Goal: Task Accomplishment & Management: Use online tool/utility

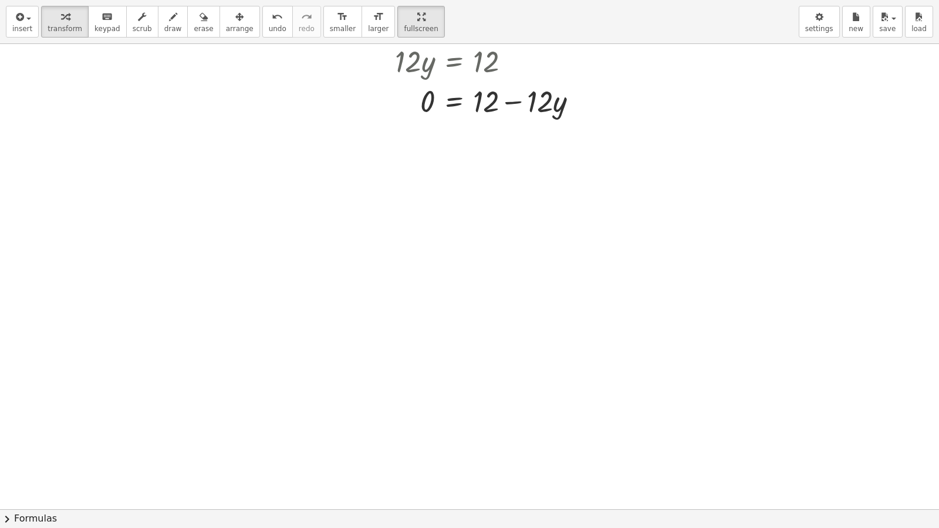
scroll to position [4578, 0]
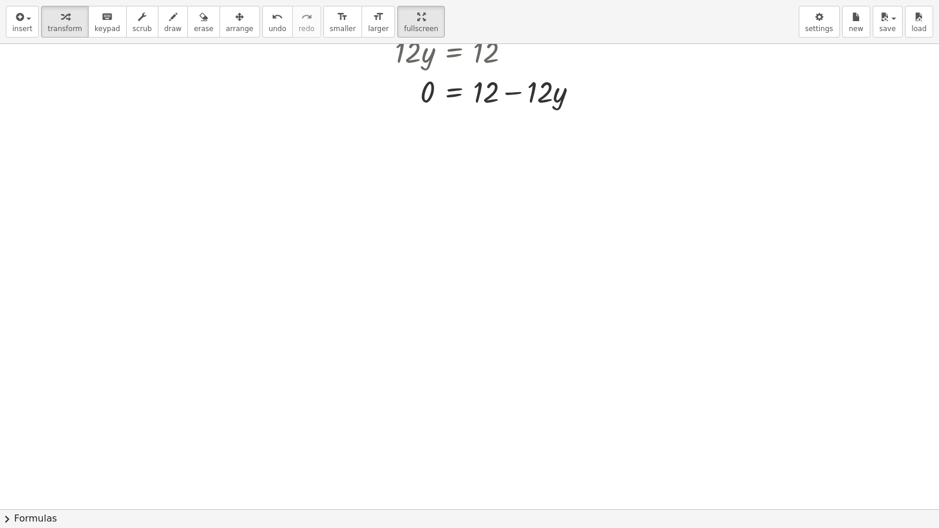
drag, startPoint x: 348, startPoint y: 311, endPoint x: 373, endPoint y: 244, distance: 71.5
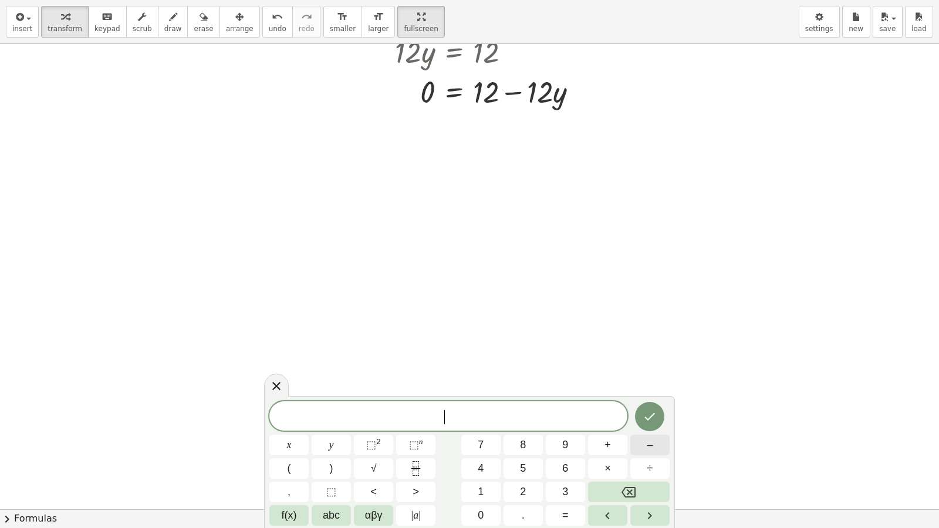
click at [661, 453] on button "–" at bounding box center [650, 445] width 39 height 21
click at [520, 473] on span "5" at bounding box center [523, 469] width 6 height 16
click at [329, 437] on button "y" at bounding box center [331, 445] width 39 height 21
click at [605, 446] on span "+" at bounding box center [608, 445] width 6 height 16
click at [518, 459] on div "− 5 y + ​ x y ⬚ 2 ⬚ n 7 8 9 + – ( ) √ 4 5 6 × ÷ , ⬚ < > 1 2 3 f(x) abc αβγ | a …" at bounding box center [470, 464] width 400 height 124
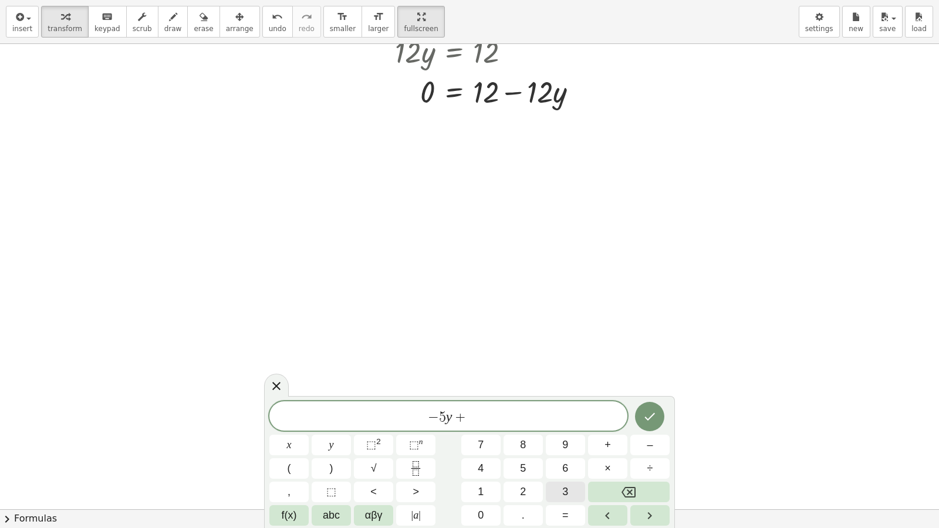
click at [570, 489] on button "3" at bounding box center [565, 492] width 39 height 21
click at [281, 451] on button "x" at bounding box center [289, 445] width 39 height 21
click at [565, 489] on div "− 5 y + 3 x ​ x y ⬚ 2 ⬚ n 7 8 9 + – ( ) √ 4 5 6 × ÷ , ⬚ < > 1 2 3 f(x) abc αβγ …" at bounding box center [470, 464] width 400 height 124
drag, startPoint x: 650, startPoint y: 433, endPoint x: 645, endPoint y: 440, distance: 9.3
click at [646, 439] on div "− 5 y + 3 x x y ⬚ 2 ⬚ n 7 8 9 + – ( ) √ 4 5 6 × ÷ , ⬚ < > 1 2 3 f(x) abc αβγ | …" at bounding box center [470, 464] width 400 height 124
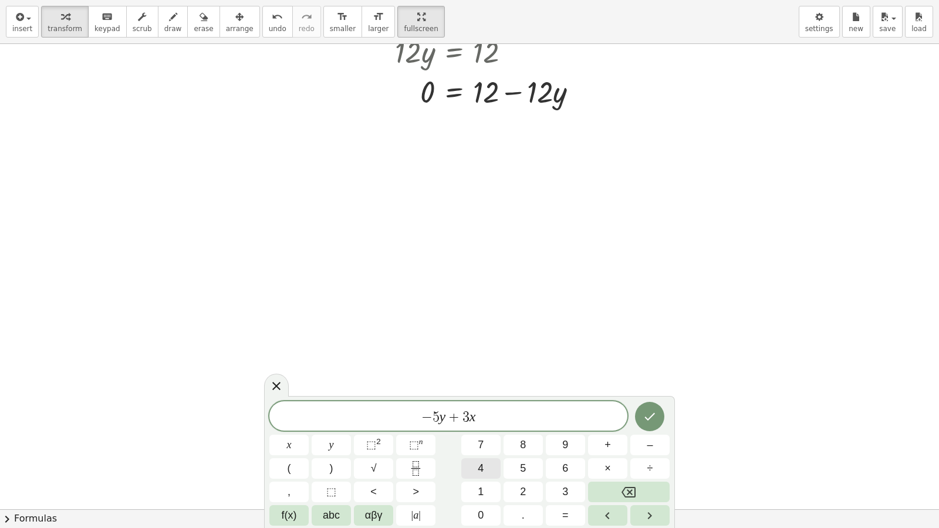
click at [481, 473] on span "4" at bounding box center [481, 469] width 6 height 16
click at [632, 483] on button "Backspace" at bounding box center [629, 492] width 82 height 21
click at [558, 489] on button "=" at bounding box center [565, 516] width 39 height 21
click at [613, 447] on div "− 5 y + 3 x = ​ x y ⬚ 2 ⬚ n 7 8 9 + – ( ) √ 4 5 6 × ÷ , ⬚ < > 1 2 3 f(x) abc αβ…" at bounding box center [470, 464] width 400 height 124
click at [477, 473] on button "4" at bounding box center [481, 469] width 39 height 21
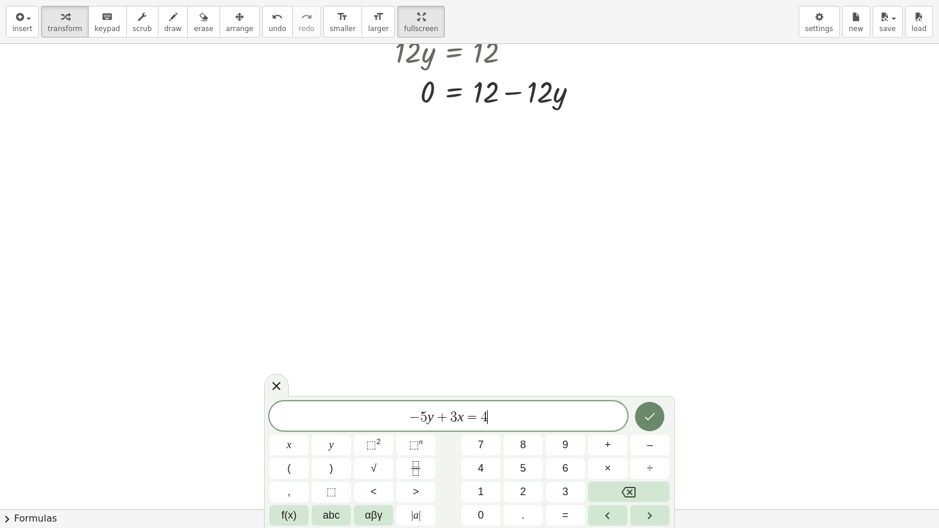
click at [647, 425] on button "Done" at bounding box center [649, 416] width 29 height 29
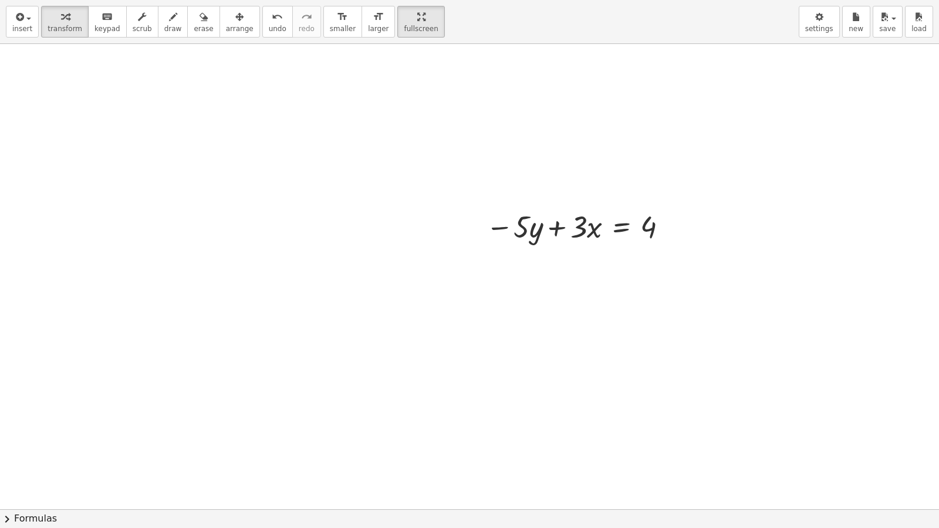
scroll to position [4714, 0]
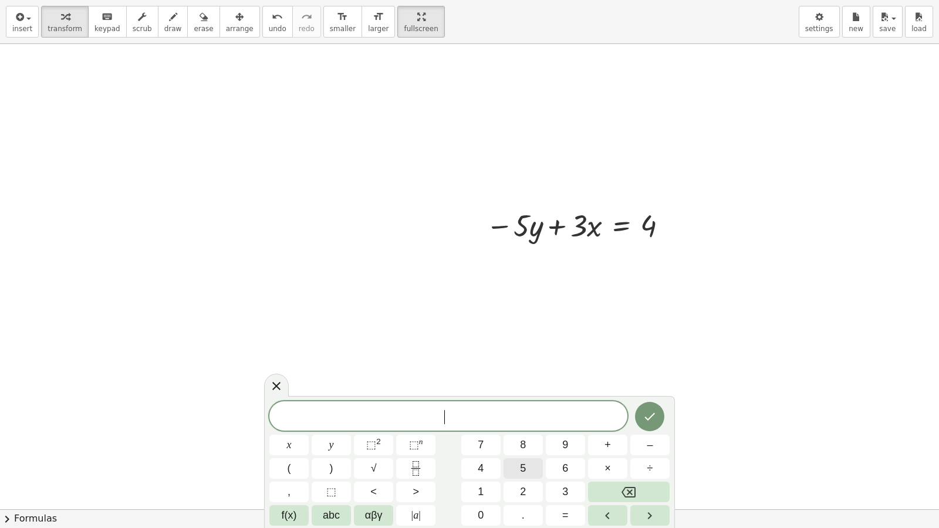
click at [527, 472] on button "5" at bounding box center [523, 469] width 39 height 21
click at [321, 436] on button "y" at bounding box center [331, 445] width 39 height 21
click at [604, 442] on button "+" at bounding box center [607, 445] width 39 height 21
click at [518, 489] on button "2" at bounding box center [523, 492] width 39 height 21
click at [281, 445] on button "x" at bounding box center [289, 445] width 39 height 21
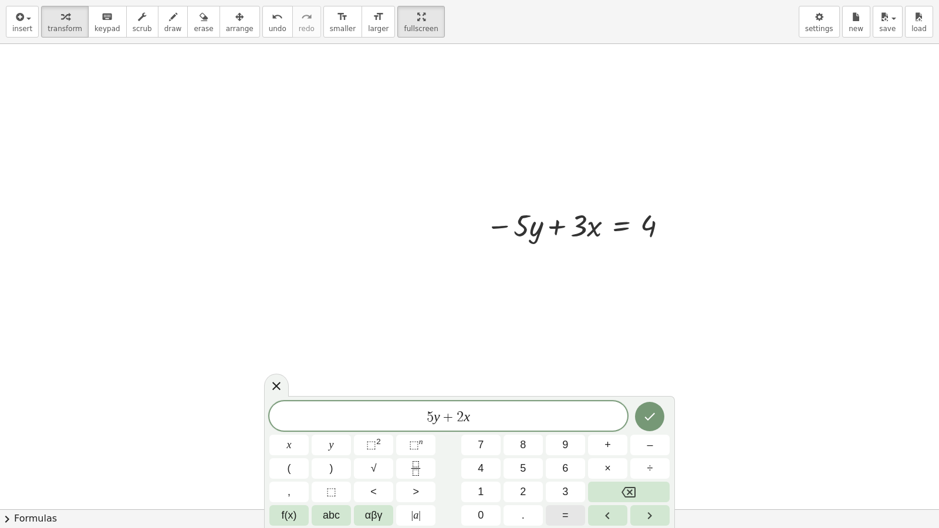
click at [572, 489] on button "=" at bounding box center [565, 516] width 39 height 21
click at [475, 483] on button "1" at bounding box center [481, 492] width 39 height 21
click at [481, 460] on button "4" at bounding box center [481, 469] width 39 height 21
click at [309, 435] on div at bounding box center [289, 445] width 39 height 21
click at [654, 420] on icon "Done" at bounding box center [650, 417] width 14 height 14
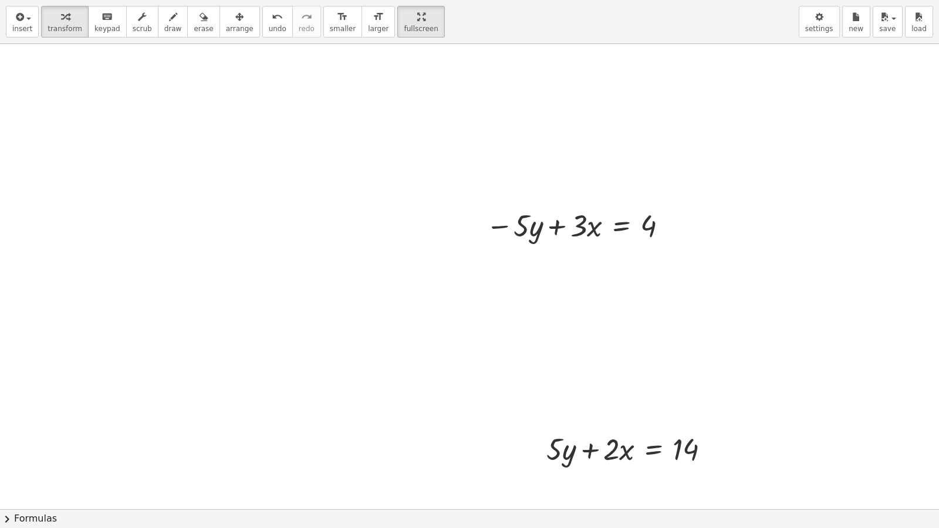
drag, startPoint x: 213, startPoint y: 21, endPoint x: 592, endPoint y: 343, distance: 497.0
click at [223, 35] on button "arrange" at bounding box center [240, 22] width 41 height 32
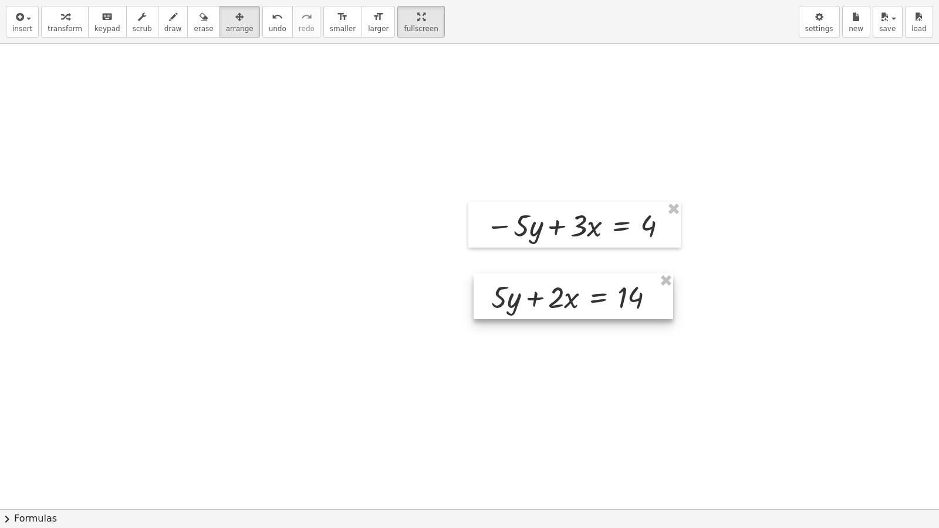
drag, startPoint x: 617, startPoint y: 442, endPoint x: 562, endPoint y: 289, distance: 162.1
click at [562, 289] on div at bounding box center [574, 297] width 200 height 46
click at [55, 26] on span "transform" at bounding box center [65, 29] width 35 height 8
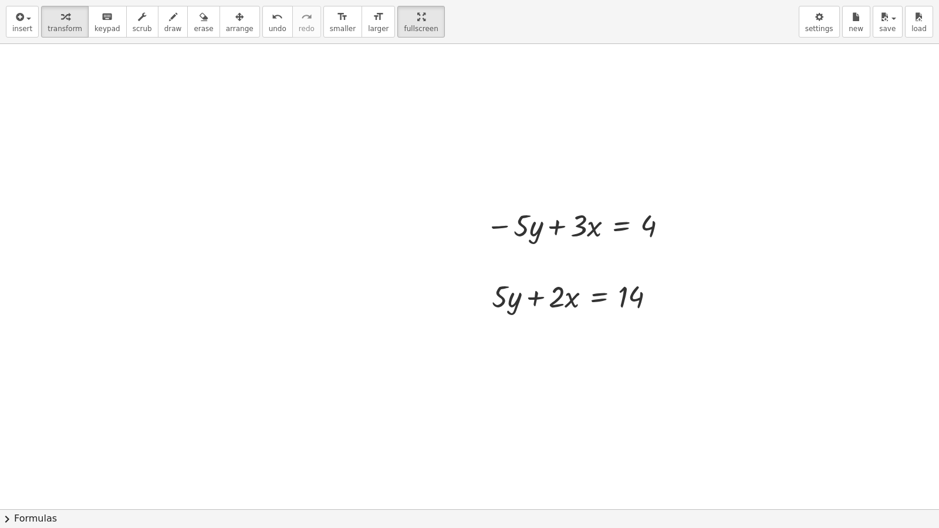
drag, startPoint x: 501, startPoint y: 421, endPoint x: 493, endPoint y: 398, distance: 24.3
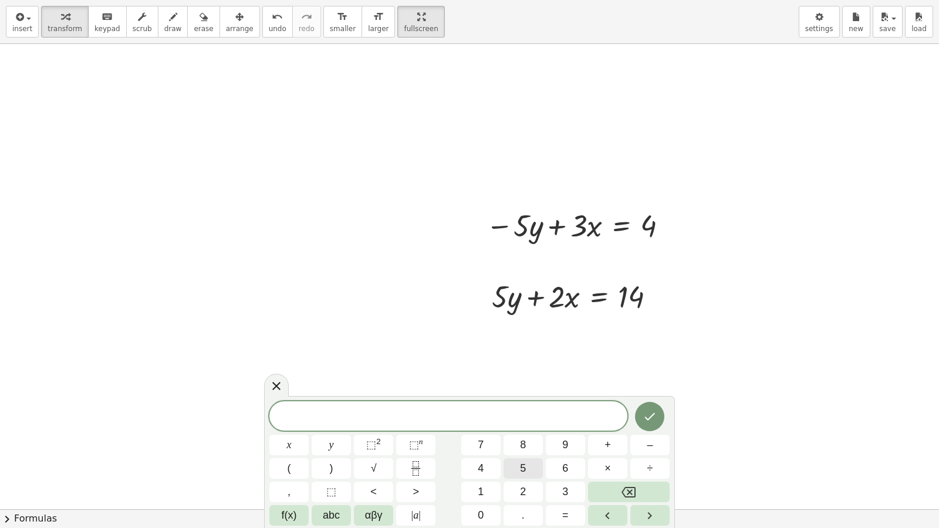
click at [530, 470] on button "5" at bounding box center [523, 469] width 39 height 21
click at [288, 448] on span "x" at bounding box center [289, 445] width 5 height 16
click at [570, 489] on button "=" at bounding box center [565, 516] width 39 height 21
click at [473, 489] on button "1" at bounding box center [481, 492] width 39 height 21
click at [478, 489] on button "0" at bounding box center [481, 516] width 39 height 21
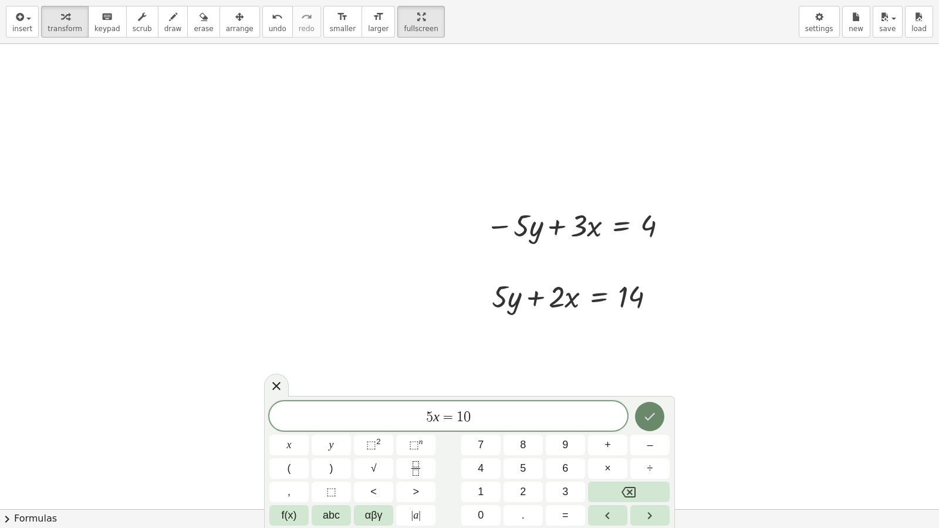
click at [585, 396] on div "5 x = 1 0 ​ x y ⬚ 2 ⬚ n 7 8 9 + – ( ) √ 4 5 6 × ÷ , ⬚ < > 1 2 3 f(x) abc αβγ | …" at bounding box center [469, 462] width 411 height 132
click at [635, 417] on button "Done" at bounding box center [649, 416] width 29 height 29
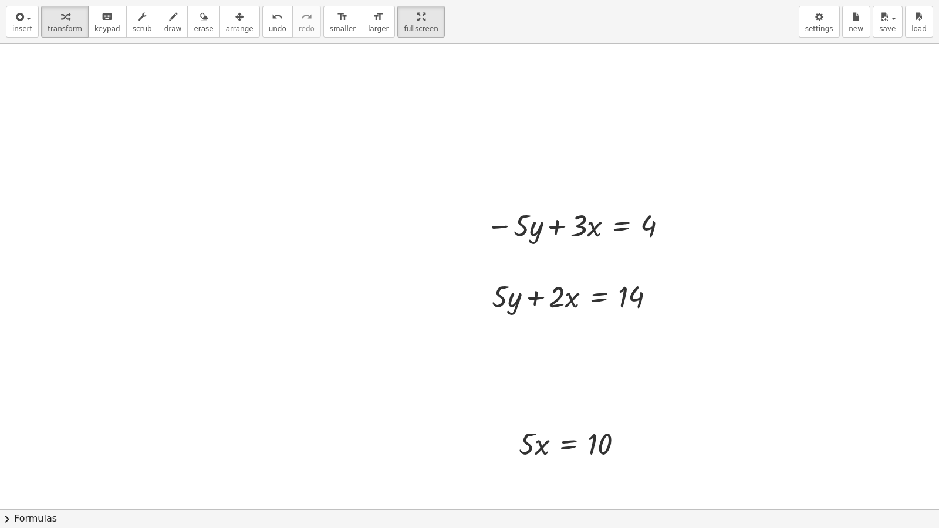
click at [285, 104] on div "insert select one: Math Expression Function Text Youtube Video Graphing Geometr…" at bounding box center [469, 264] width 939 height 528
drag, startPoint x: 558, startPoint y: 379, endPoint x: 577, endPoint y: 497, distance: 119.5
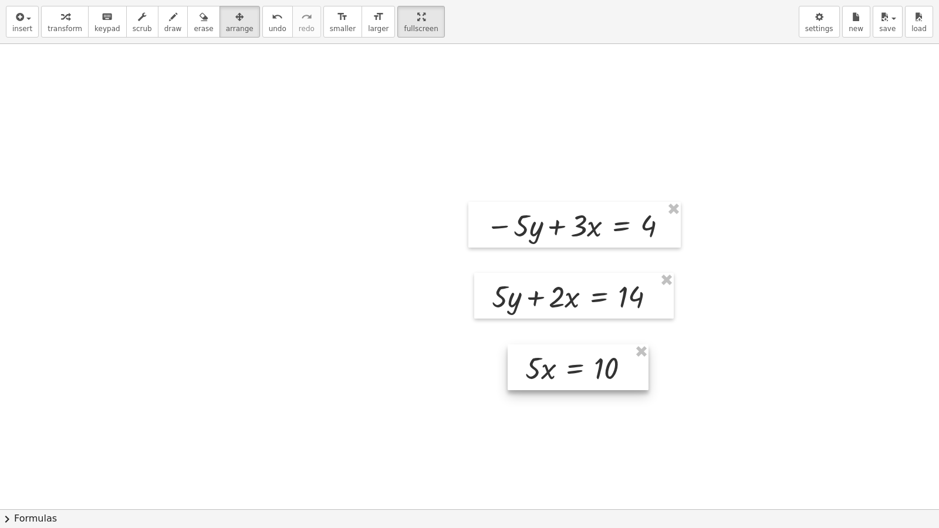
drag, startPoint x: 565, startPoint y: 456, endPoint x: 572, endPoint y: 379, distance: 77.2
click at [572, 379] on div at bounding box center [578, 368] width 141 height 46
click at [59, 26] on span "transform" at bounding box center [65, 29] width 35 height 8
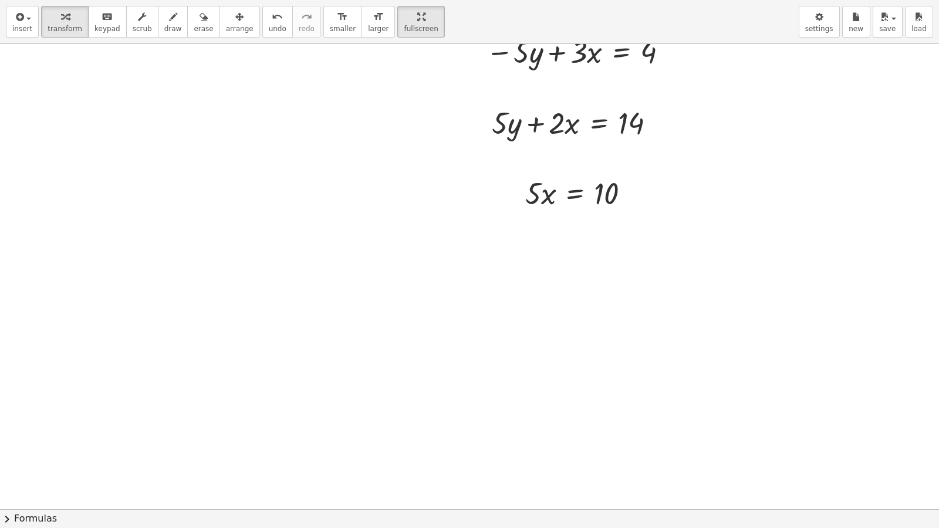
scroll to position [4890, 0]
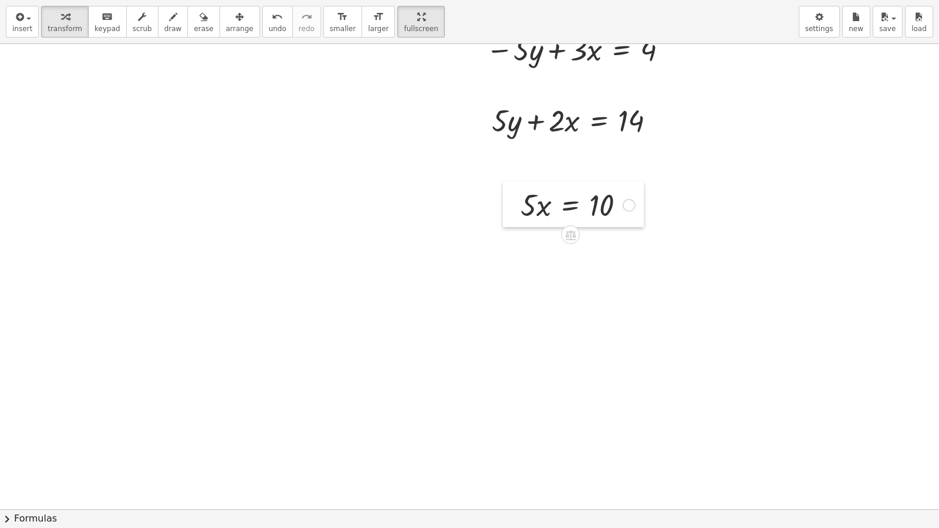
drag, startPoint x: 521, startPoint y: 205, endPoint x: 480, endPoint y: 206, distance: 40.5
click at [503, 208] on div at bounding box center [512, 204] width 18 height 46
drag, startPoint x: 496, startPoint y: 206, endPoint x: 494, endPoint y: 185, distance: 20.7
click at [494, 185] on div at bounding box center [550, 194] width 126 height 40
drag, startPoint x: 510, startPoint y: 214, endPoint x: 566, endPoint y: 214, distance: 56.4
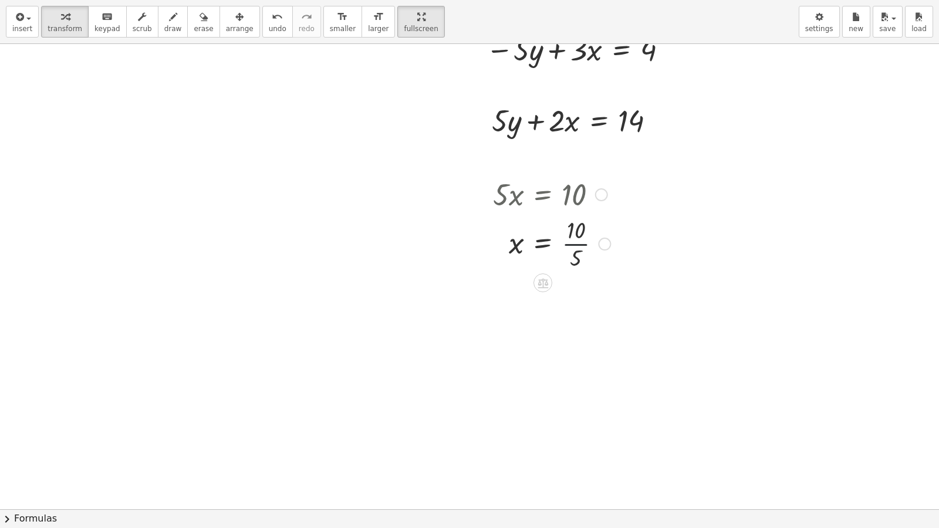
click at [571, 248] on div at bounding box center [551, 243] width 129 height 59
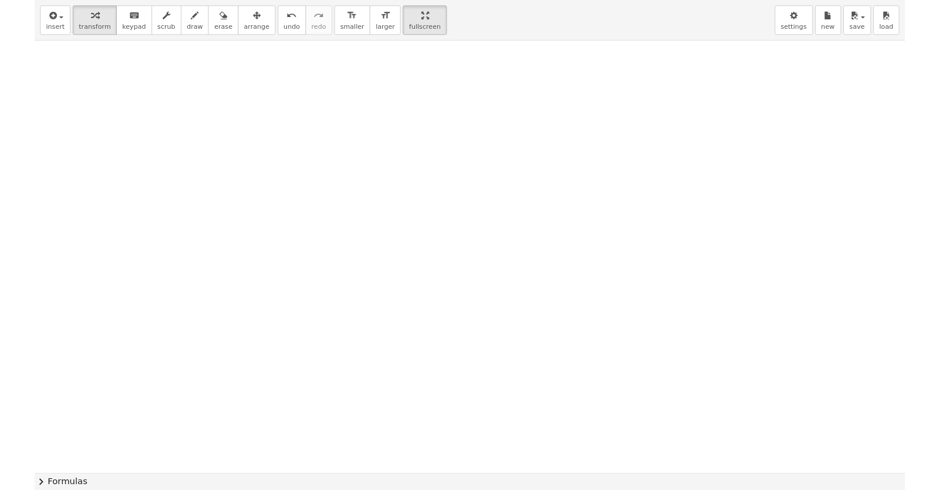
scroll to position [5125, 0]
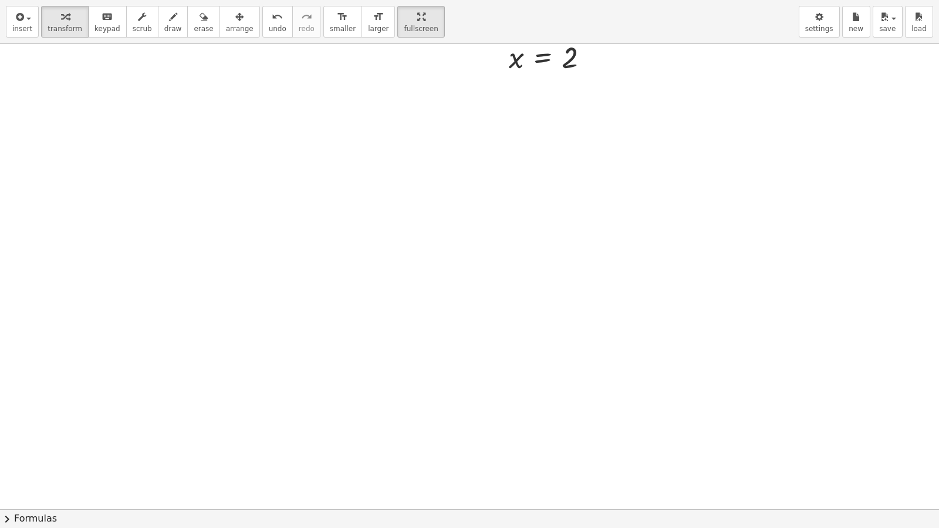
drag, startPoint x: 520, startPoint y: 289, endPoint x: 504, endPoint y: 262, distance: 31.8
drag, startPoint x: 499, startPoint y: 473, endPoint x: 480, endPoint y: 422, distance: 54.6
drag, startPoint x: 483, startPoint y: 423, endPoint x: 480, endPoint y: 406, distance: 17.3
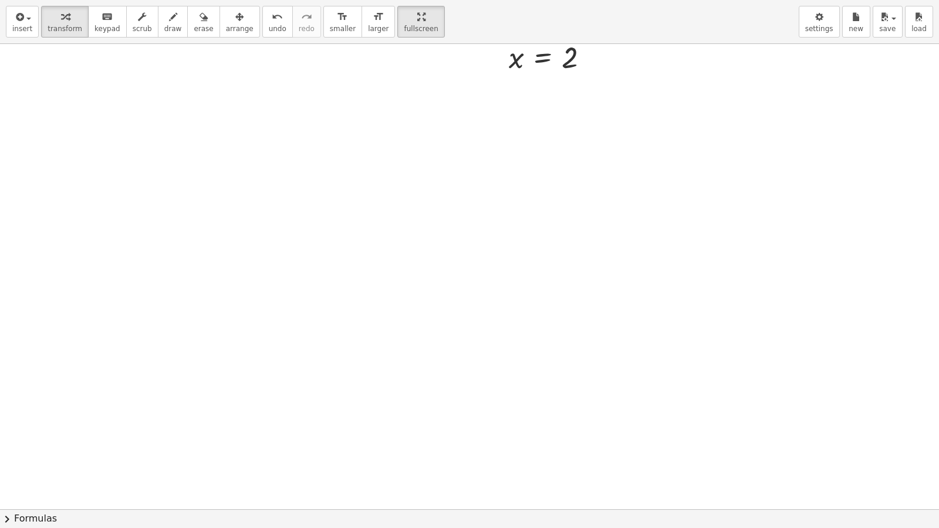
click at [385, 2] on div "insert select one: Math Expression Function Text Youtube Video Graphing Geometr…" at bounding box center [469, 22] width 939 height 44
drag, startPoint x: 378, startPoint y: 26, endPoint x: 378, endPoint y: 35, distance: 9.4
click at [378, 11] on div "Graspable Math Activities Get Started Activity Bank Assigned Work Classes White…" at bounding box center [469, 264] width 939 height 528
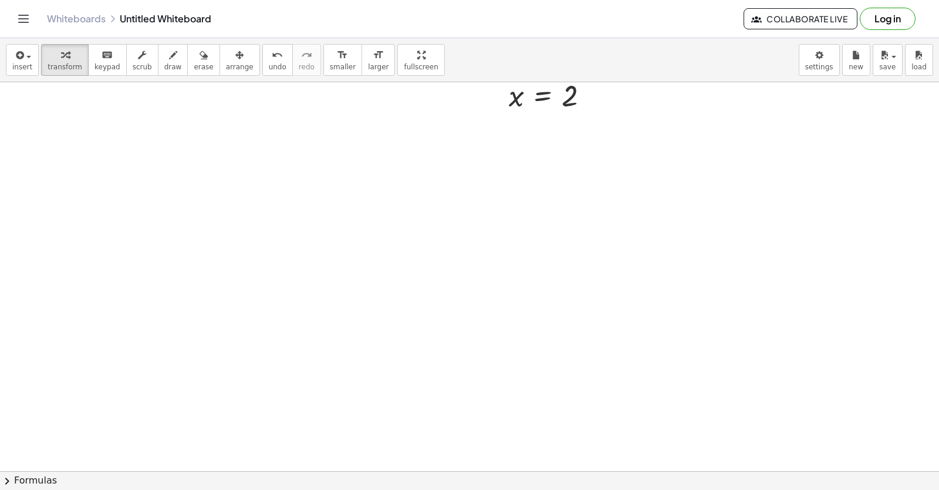
drag, startPoint x: 146, startPoint y: 65, endPoint x: 172, endPoint y: 108, distance: 50.4
click at [158, 65] on button "draw" at bounding box center [173, 60] width 31 height 32
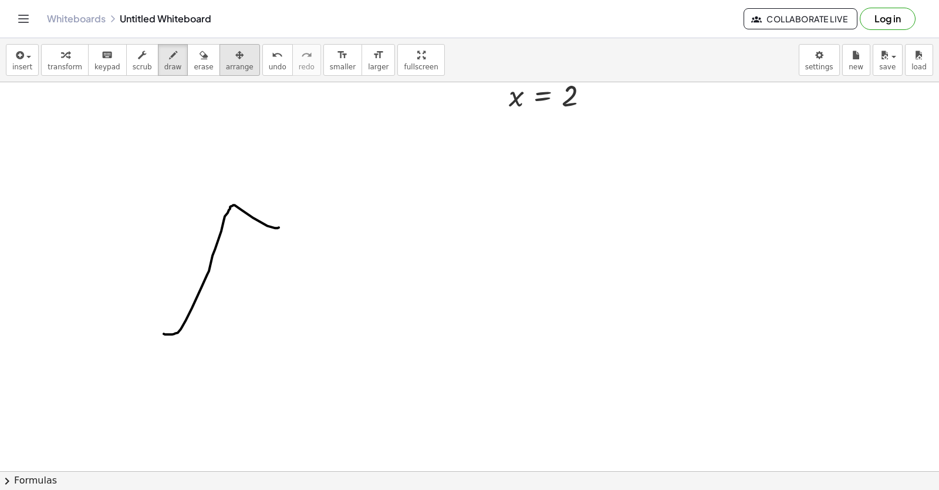
drag, startPoint x: 172, startPoint y: 334, endPoint x: 238, endPoint y: 68, distance: 274.6
click at [269, 63] on span "undo" at bounding box center [278, 67] width 18 height 8
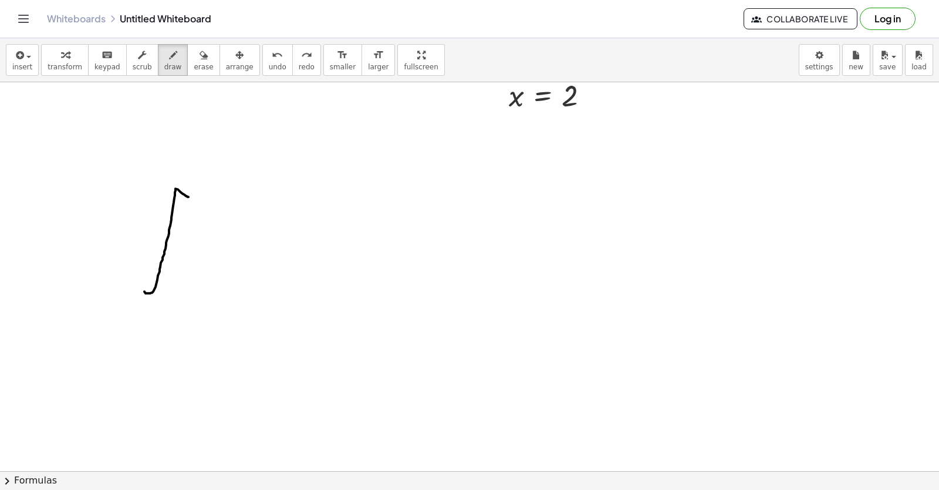
drag, startPoint x: 149, startPoint y: 293, endPoint x: 228, endPoint y: 87, distance: 220.5
drag, startPoint x: 244, startPoint y: 69, endPoint x: 244, endPoint y: 393, distance: 324.7
click at [262, 73] on button "undo undo" at bounding box center [277, 60] width 31 height 32
drag, startPoint x: 107, startPoint y: 348, endPoint x: 267, endPoint y: 114, distance: 283.1
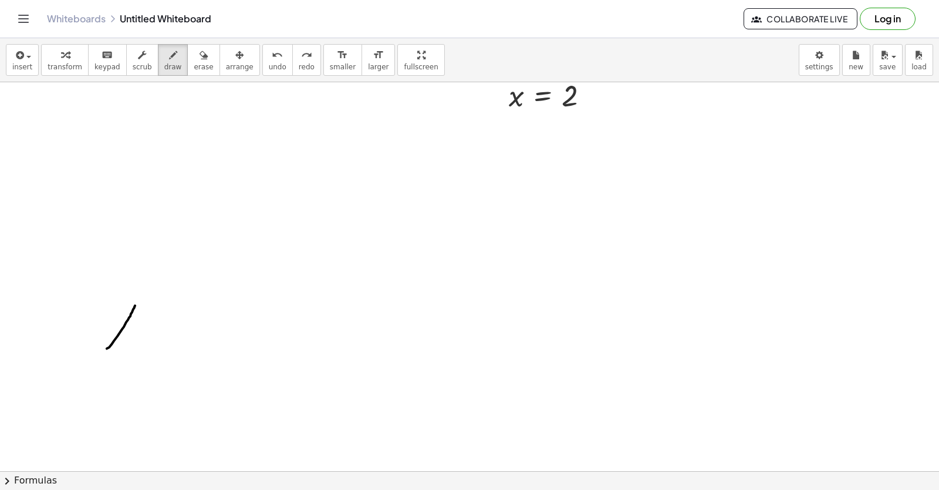
drag, startPoint x: 256, startPoint y: 67, endPoint x: 251, endPoint y: 203, distance: 135.7
click at [256, 119] on div "insert select one: Math Expression Function Text Youtube Video Graphing Geometr…" at bounding box center [469, 264] width 939 height 452
drag, startPoint x: 135, startPoint y: 368, endPoint x: 196, endPoint y: 304, distance: 88.5
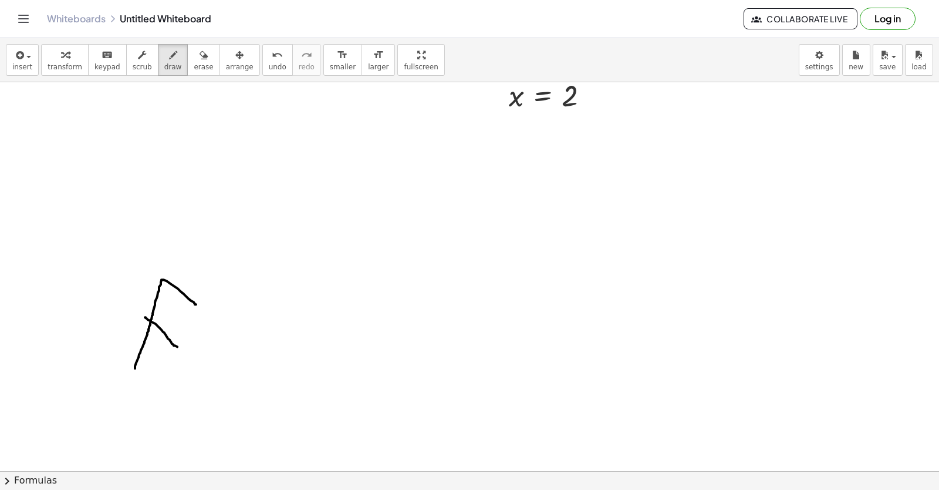
drag, startPoint x: 146, startPoint y: 317, endPoint x: 177, endPoint y: 346, distance: 43.2
drag, startPoint x: 209, startPoint y: 353, endPoint x: 220, endPoint y: 351, distance: 11.4
drag, startPoint x: 213, startPoint y: 352, endPoint x: 200, endPoint y: 331, distance: 24.8
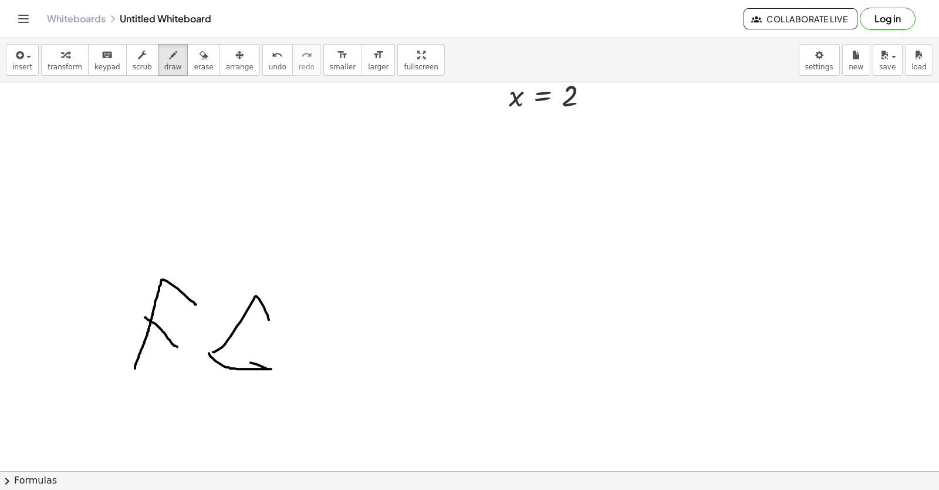
drag, startPoint x: 230, startPoint y: 341, endPoint x: 251, endPoint y: 351, distance: 23.1
drag, startPoint x: 297, startPoint y: 389, endPoint x: 372, endPoint y: 400, distance: 76.6
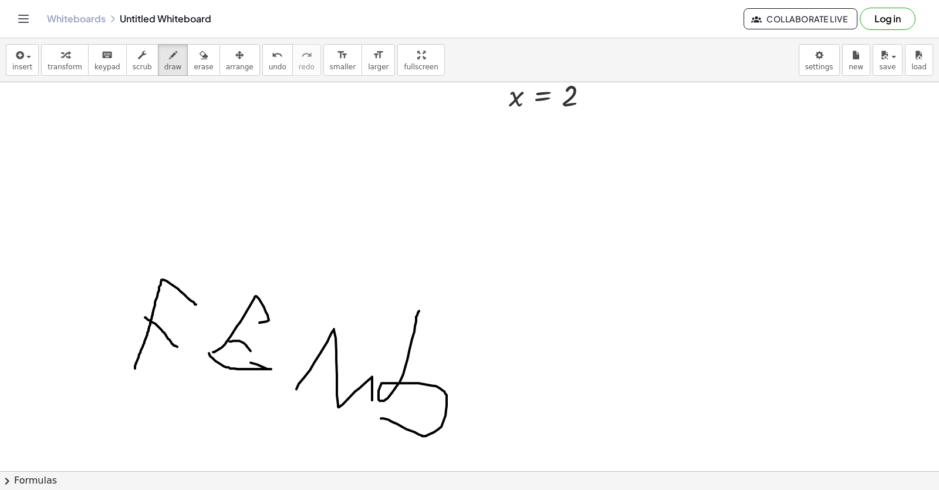
drag, startPoint x: 415, startPoint y: 432, endPoint x: 412, endPoint y: 406, distance: 25.9
drag, startPoint x: 478, startPoint y: 380, endPoint x: 470, endPoint y: 384, distance: 8.7
drag, startPoint x: 619, startPoint y: 333, endPoint x: 607, endPoint y: 393, distance: 61.7
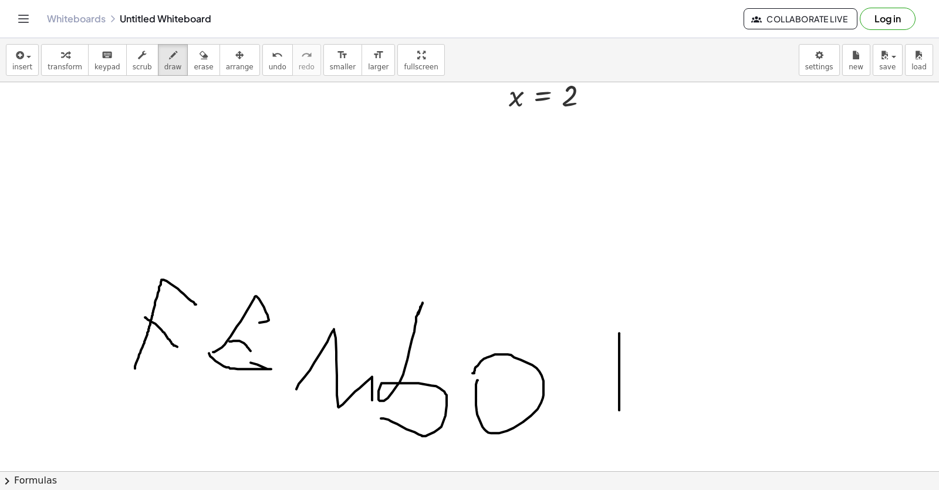
drag, startPoint x: 688, startPoint y: 382, endPoint x: 542, endPoint y: 445, distance: 159.1
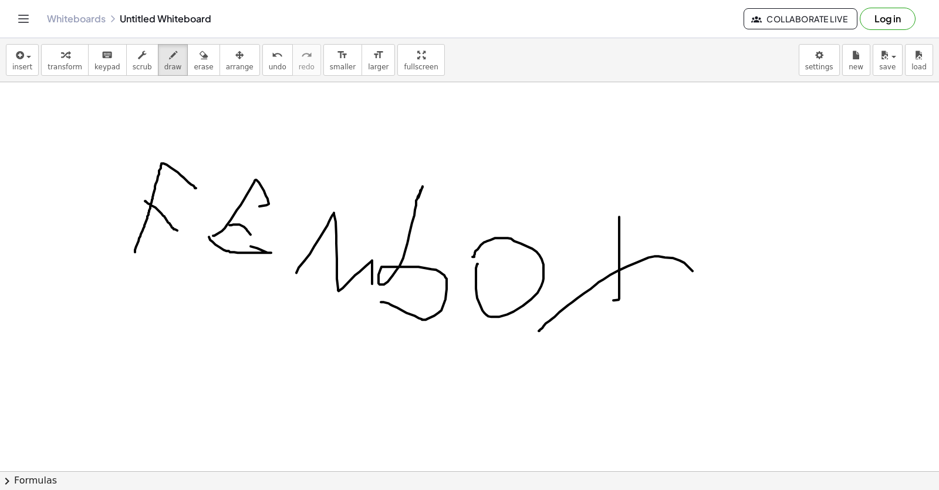
scroll to position [5242, 0]
click at [269, 69] on span "undo" at bounding box center [278, 67] width 18 height 8
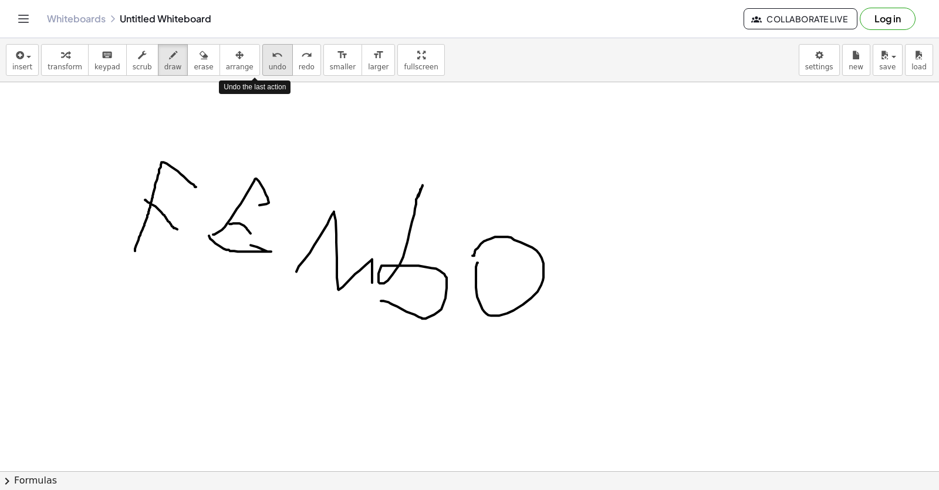
click at [269, 69] on span "undo" at bounding box center [278, 67] width 18 height 8
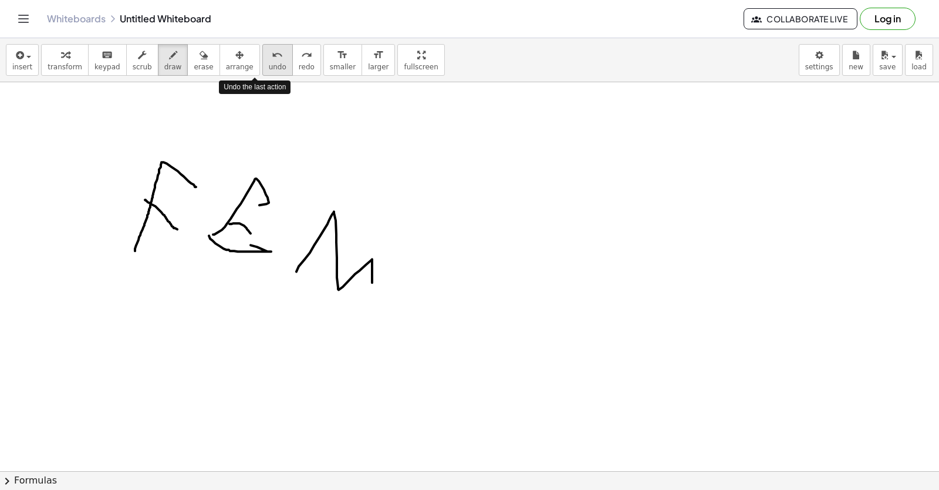
click at [269, 69] on span "undo" at bounding box center [278, 67] width 18 height 8
click at [269, 68] on span "undo" at bounding box center [278, 67] width 18 height 8
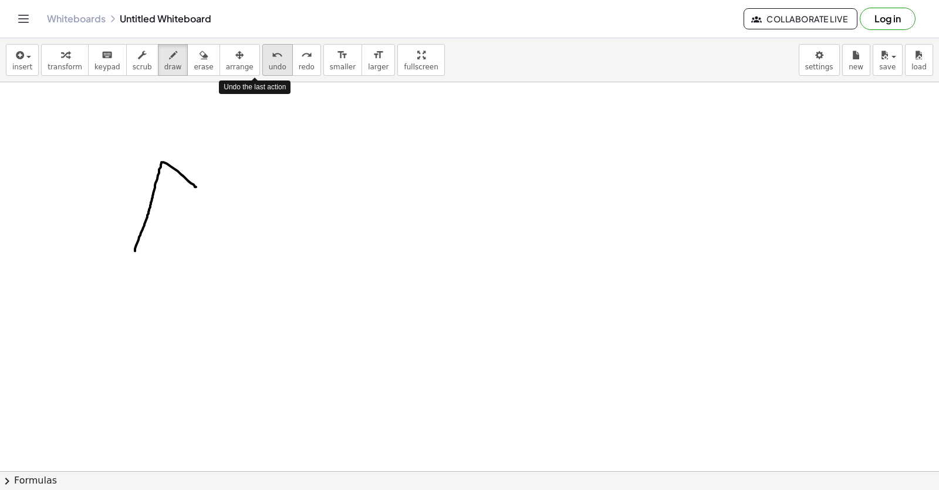
click at [269, 63] on span "undo" at bounding box center [278, 67] width 18 height 8
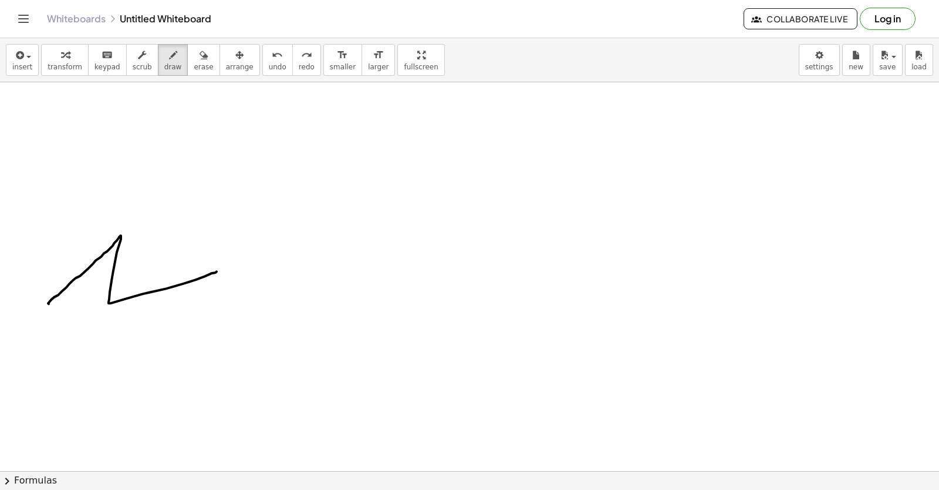
drag, startPoint x: 49, startPoint y: 304, endPoint x: 217, endPoint y: 271, distance: 171.0
click at [262, 72] on button "undo undo" at bounding box center [277, 60] width 31 height 32
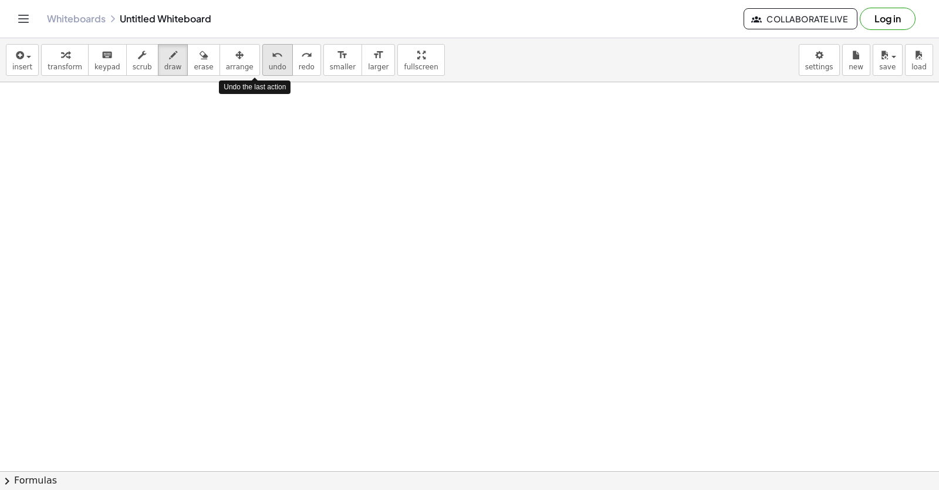
click at [262, 72] on button "undo undo" at bounding box center [277, 60] width 31 height 32
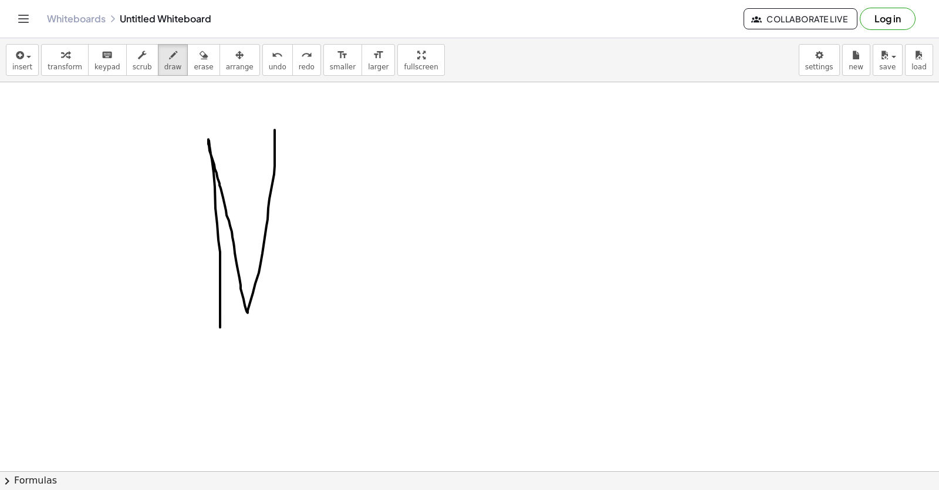
drag, startPoint x: 220, startPoint y: 327, endPoint x: 275, endPoint y: 130, distance: 204.7
drag, startPoint x: 296, startPoint y: 304, endPoint x: 343, endPoint y: 322, distance: 50.9
drag, startPoint x: 299, startPoint y: 243, endPoint x: 332, endPoint y: 253, distance: 34.4
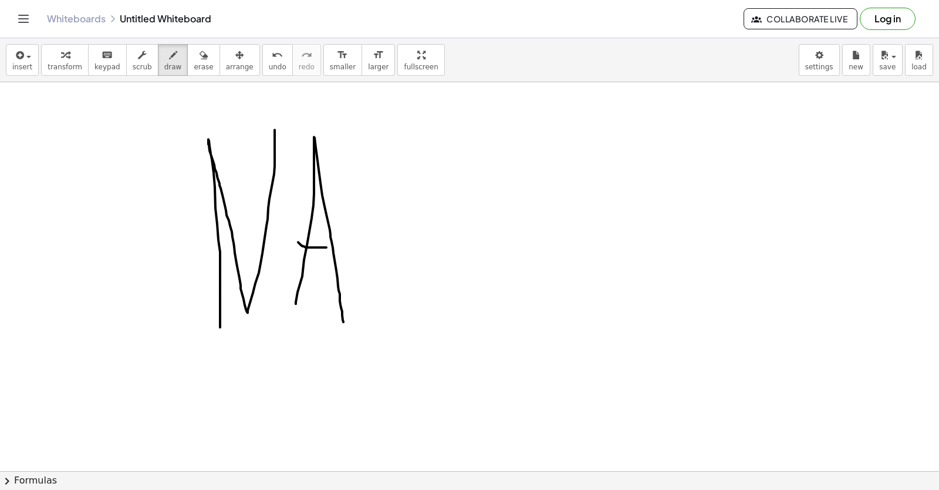
drag, startPoint x: 361, startPoint y: 314, endPoint x: 422, endPoint y: 197, distance: 131.6
drag, startPoint x: 444, startPoint y: 322, endPoint x: 488, endPoint y: 309, distance: 45.2
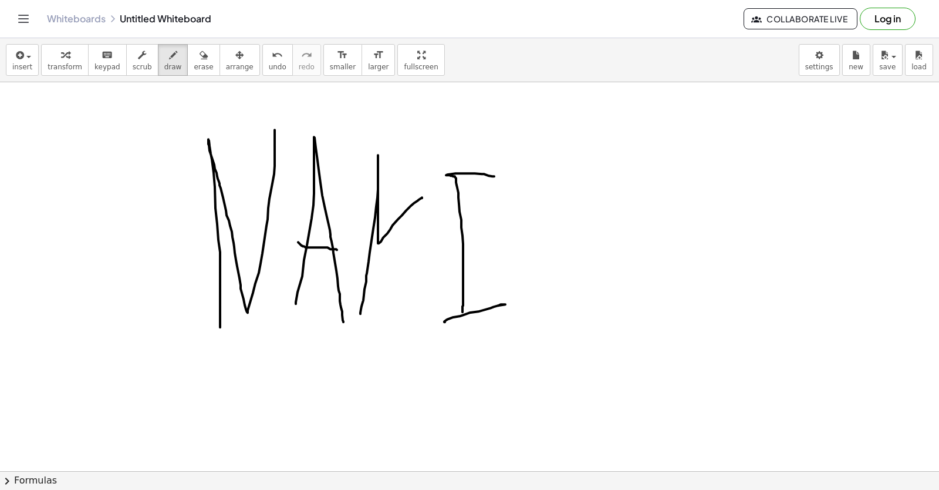
drag, startPoint x: 463, startPoint y: 308, endPoint x: 730, endPoint y: 427, distance: 293.3
drag, startPoint x: 542, startPoint y: 298, endPoint x: 544, endPoint y: 273, distance: 24.8
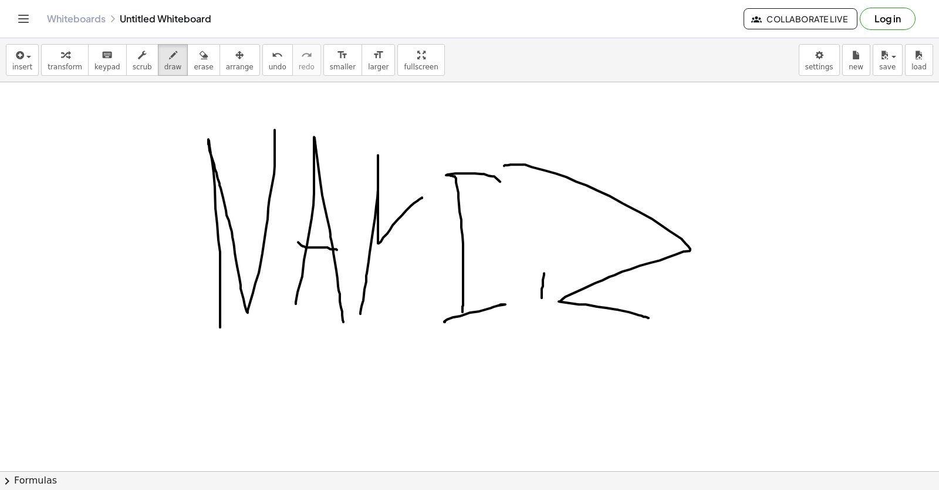
drag, startPoint x: 504, startPoint y: 166, endPoint x: 619, endPoint y: 265, distance: 151.9
drag, startPoint x: 607, startPoint y: 227, endPoint x: 816, endPoint y: 281, distance: 216.0
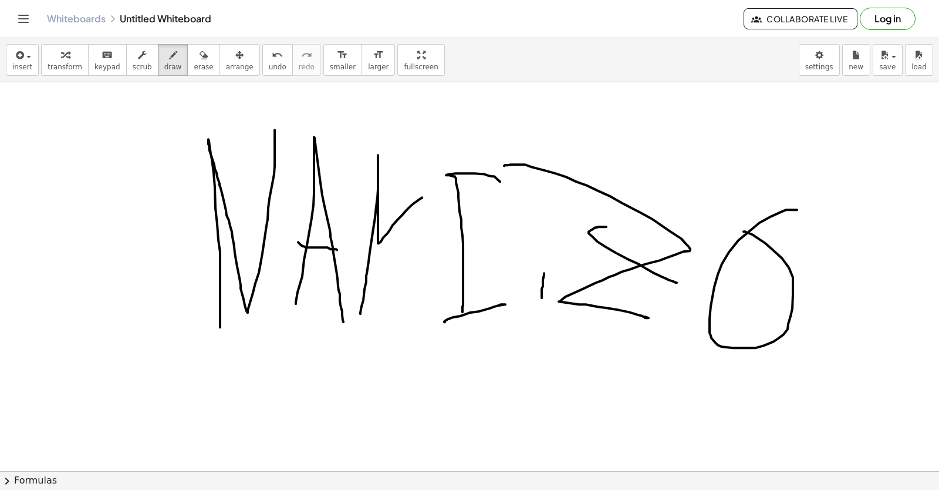
drag, startPoint x: 791, startPoint y: 210, endPoint x: 746, endPoint y: 252, distance: 61.9
drag, startPoint x: 830, startPoint y: 354, endPoint x: 893, endPoint y: 277, distance: 99.8
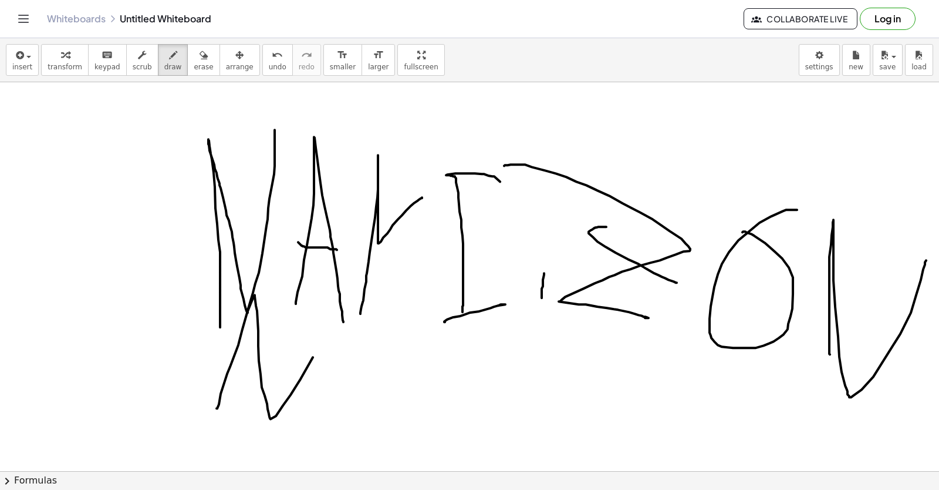
drag, startPoint x: 217, startPoint y: 408, endPoint x: 333, endPoint y: 319, distance: 145.7
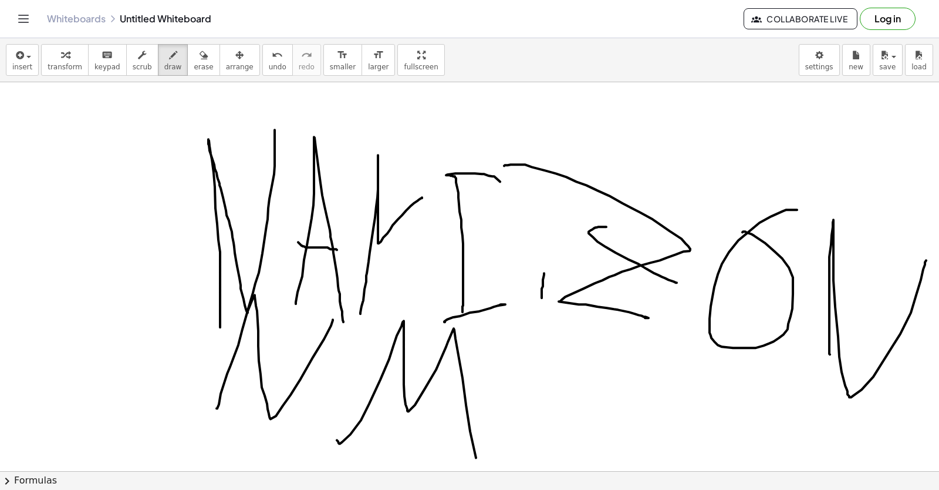
drag, startPoint x: 338, startPoint y: 441, endPoint x: 497, endPoint y: 508, distance: 172.1
click at [497, 489] on html "Graspable Math Activities Get Started Activity Bank Assigned Work Classes White…" at bounding box center [469, 245] width 939 height 490
drag, startPoint x: 531, startPoint y: 453, endPoint x: 558, endPoint y: 452, distance: 27.0
click at [561, 453] on div "insert select one: Math Expression Function Text Youtube Video Graphing Geometr…" at bounding box center [469, 264] width 939 height 452
drag, startPoint x: 531, startPoint y: 393, endPoint x: 634, endPoint y: 379, distance: 103.7
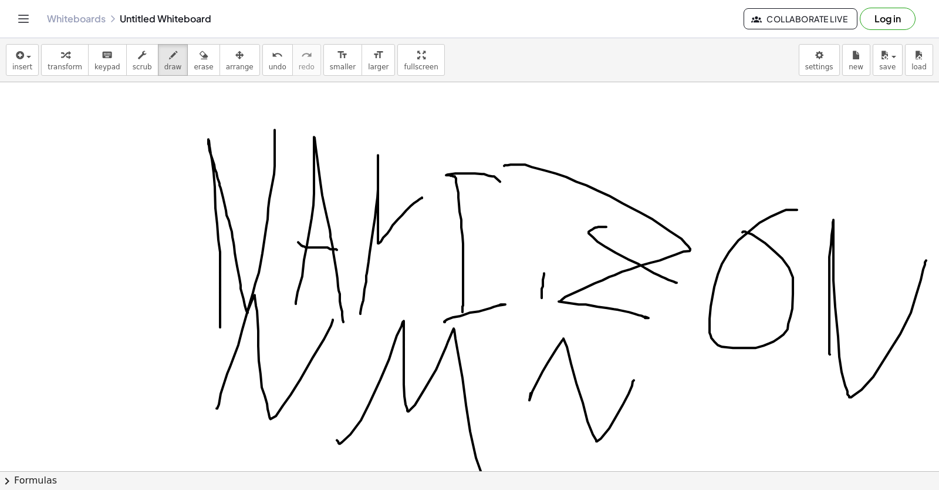
click at [269, 63] on span "undo" at bounding box center [278, 67] width 18 height 8
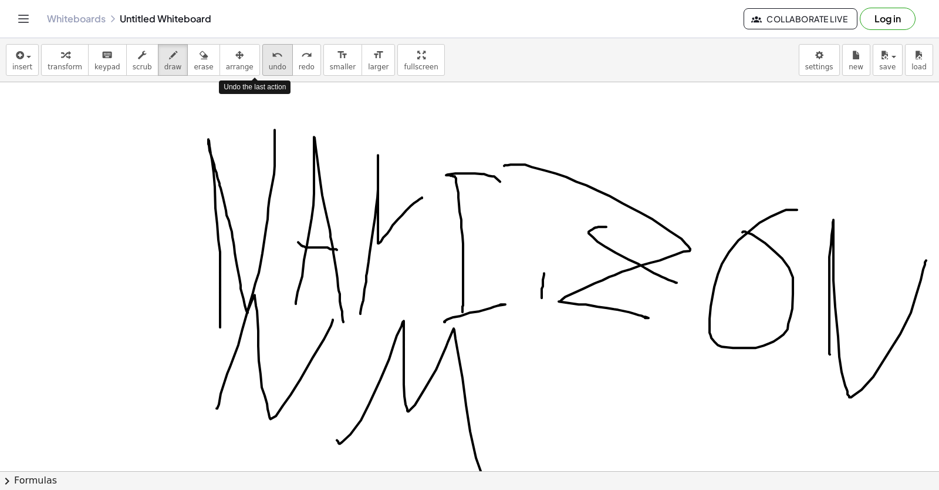
click at [269, 63] on span "undo" at bounding box center [278, 67] width 18 height 8
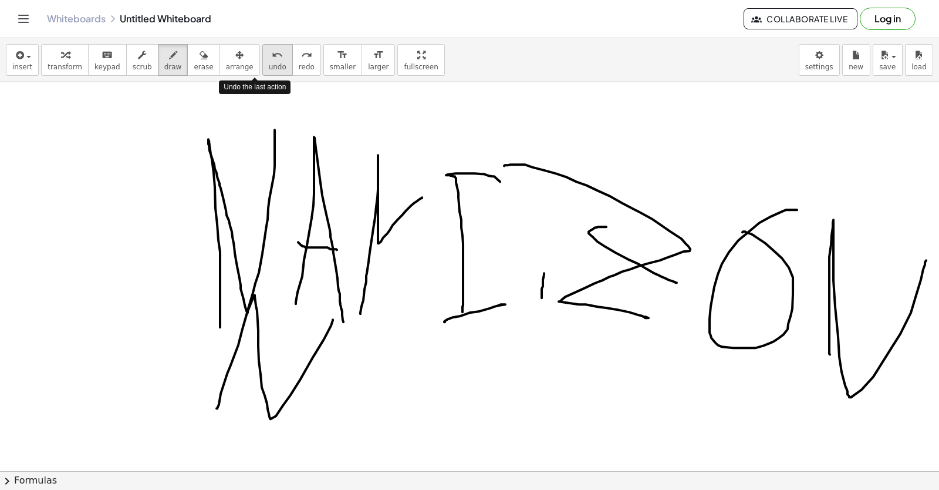
click at [269, 63] on span "undo" at bounding box center [278, 67] width 18 height 8
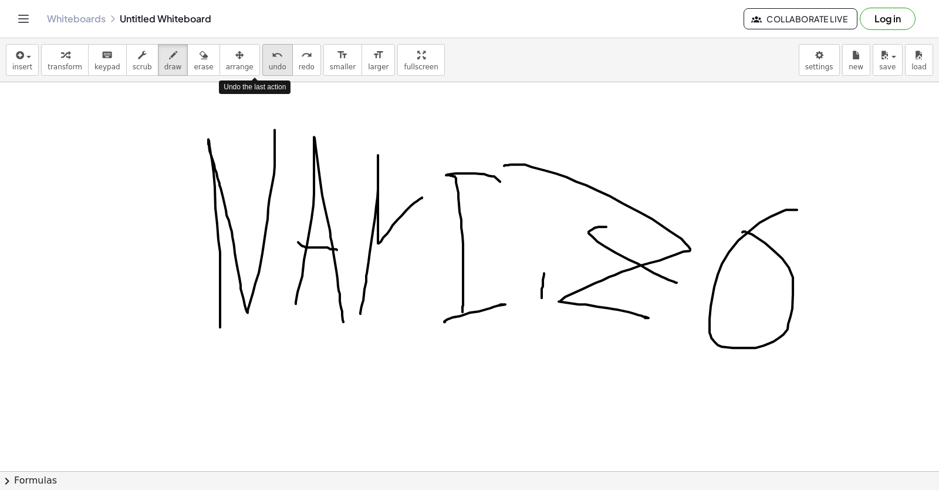
click at [269, 63] on span "undo" at bounding box center [278, 67] width 18 height 8
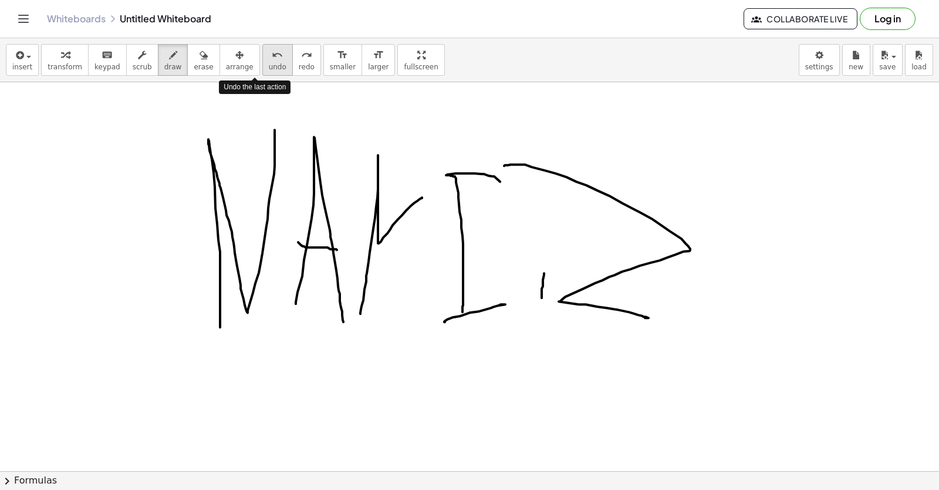
click at [269, 63] on span "undo" at bounding box center [278, 67] width 18 height 8
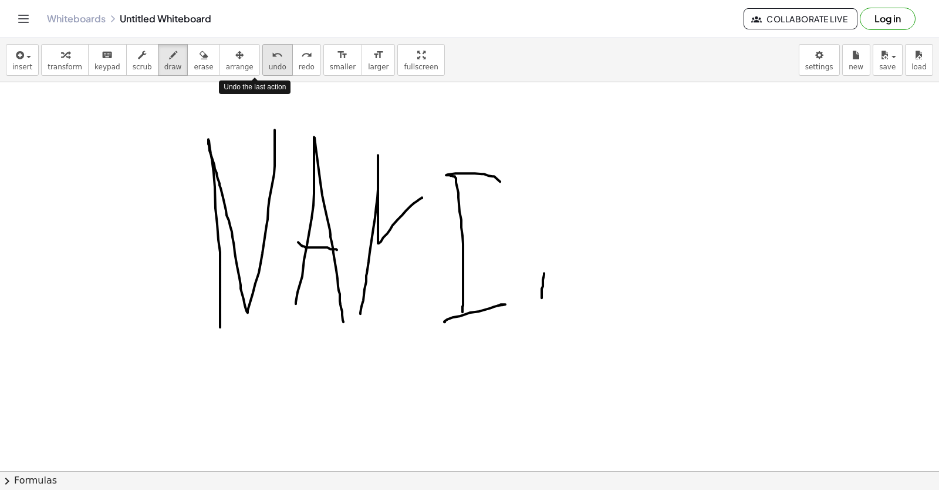
click at [269, 63] on span "undo" at bounding box center [278, 67] width 18 height 8
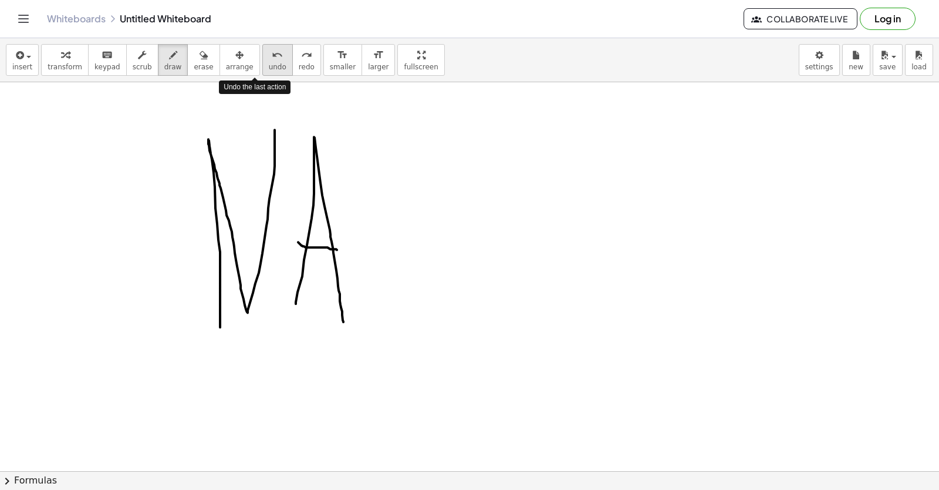
click at [269, 63] on span "undo" at bounding box center [278, 67] width 18 height 8
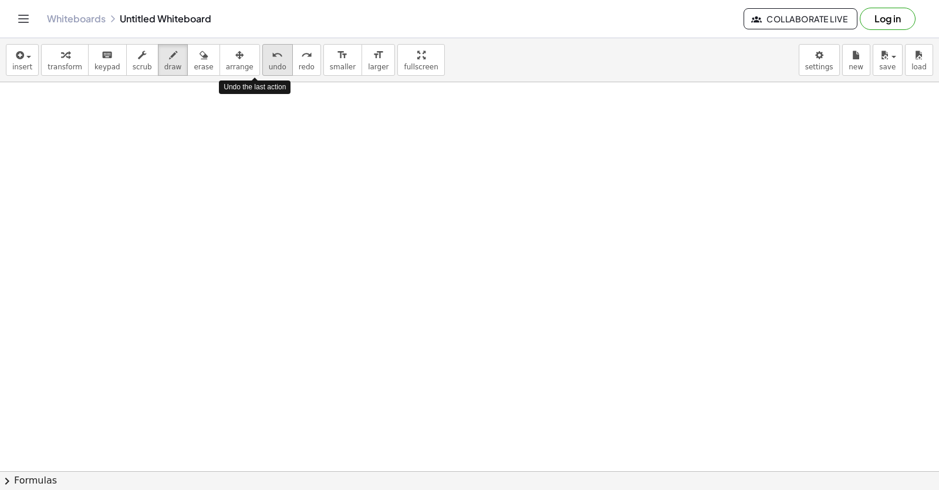
click at [269, 63] on span "undo" at bounding box center [278, 67] width 18 height 8
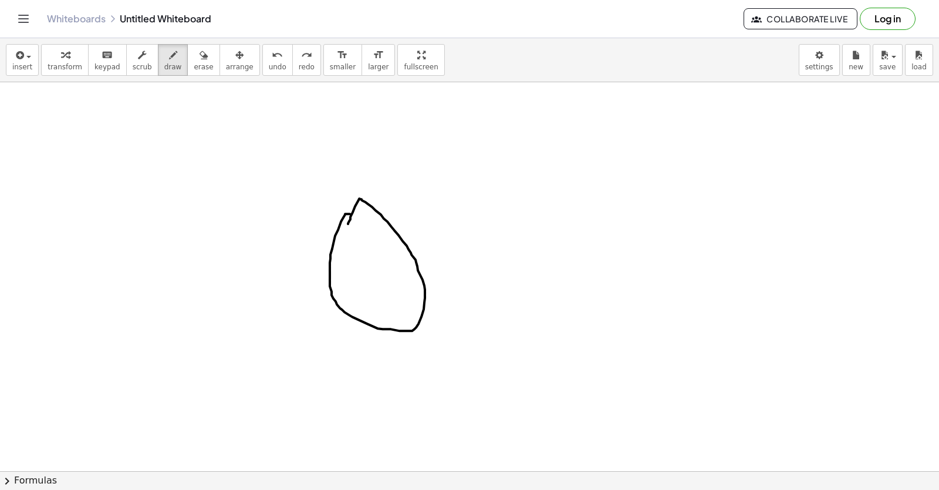
drag, startPoint x: 350, startPoint y: 214, endPoint x: 373, endPoint y: 273, distance: 63.8
drag, startPoint x: 376, startPoint y: 272, endPoint x: 359, endPoint y: 284, distance: 20.6
drag, startPoint x: 350, startPoint y: 235, endPoint x: 375, endPoint y: 265, distance: 38.3
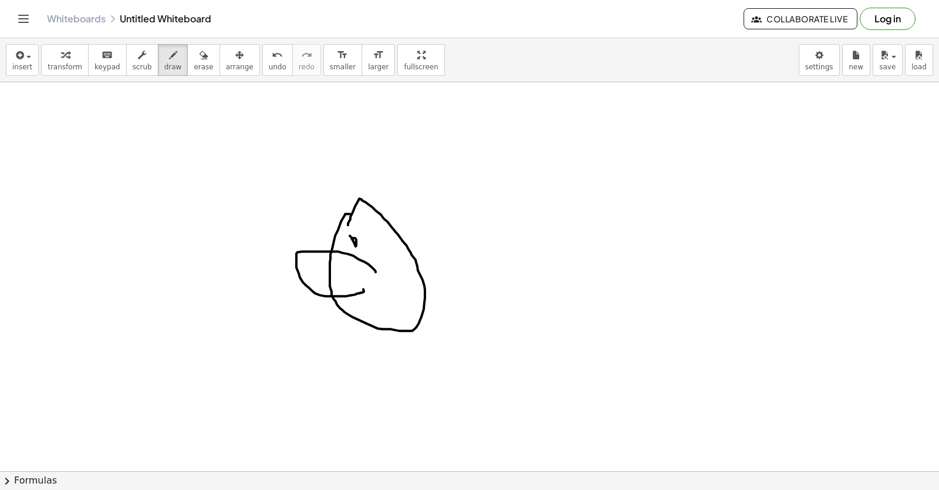
drag, startPoint x: 383, startPoint y: 243, endPoint x: 389, endPoint y: 265, distance: 22.7
drag, startPoint x: 363, startPoint y: 299, endPoint x: 385, endPoint y: 286, distance: 26.1
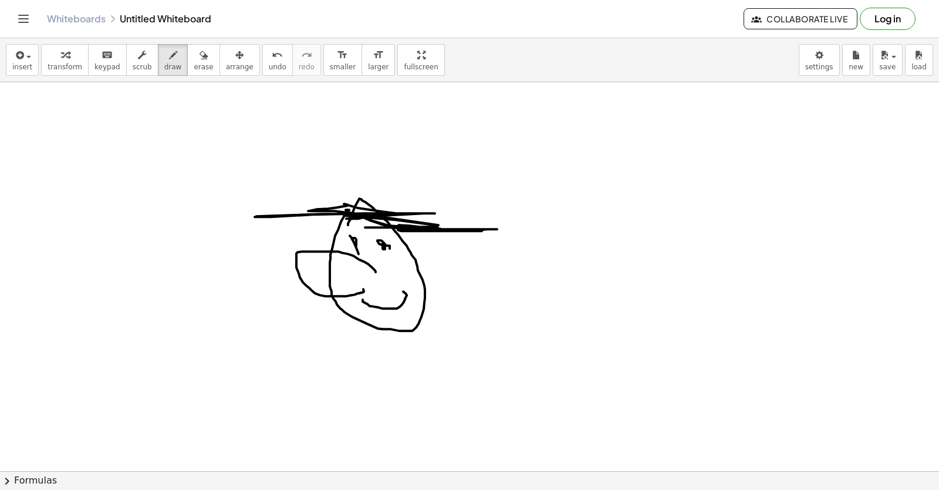
drag, startPoint x: 346, startPoint y: 210, endPoint x: 342, endPoint y: 198, distance: 11.7
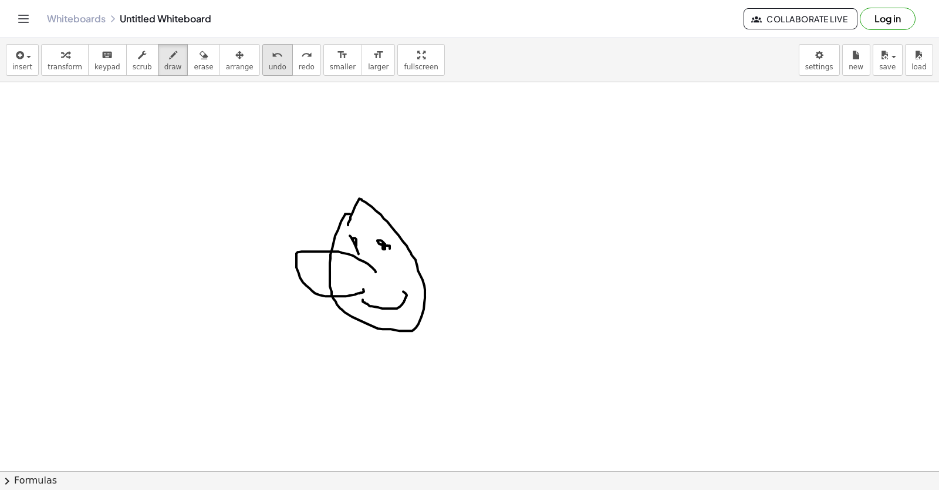
click at [269, 66] on span "undo" at bounding box center [278, 67] width 18 height 8
drag, startPoint x: 359, startPoint y: 203, endPoint x: 292, endPoint y: 119, distance: 107.4
click at [269, 64] on span "undo" at bounding box center [278, 67] width 18 height 8
drag, startPoint x: 361, startPoint y: 217, endPoint x: 396, endPoint y: 204, distance: 37.0
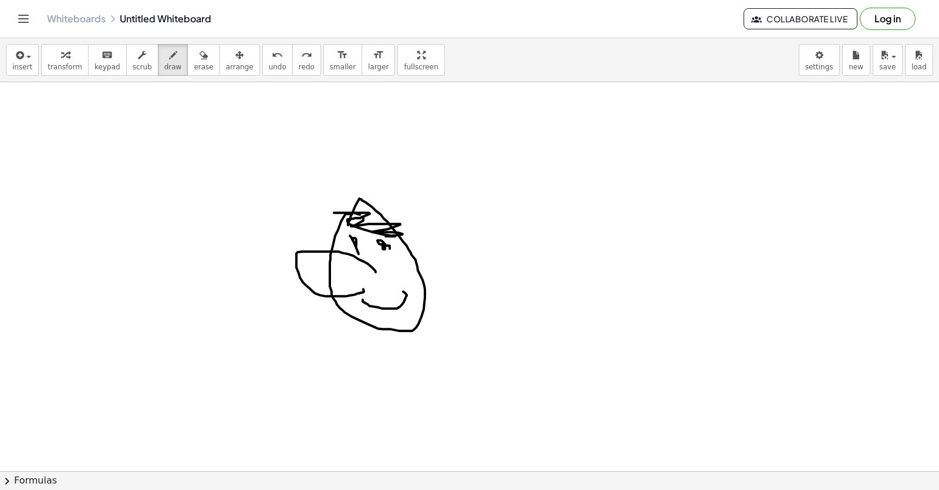
drag, startPoint x: 446, startPoint y: 319, endPoint x: 504, endPoint y: 270, distance: 76.2
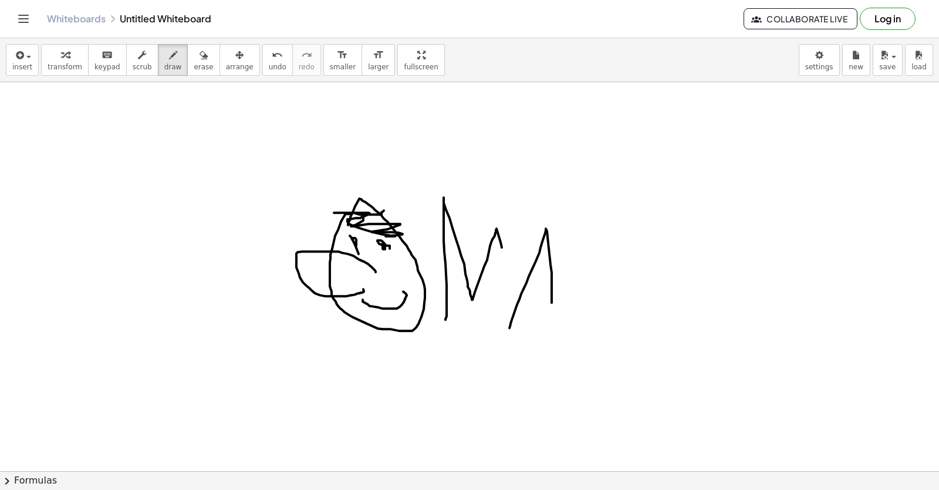
drag, startPoint x: 510, startPoint y: 328, endPoint x: 522, endPoint y: 319, distance: 15.2
drag, startPoint x: 528, startPoint y: 293, endPoint x: 562, endPoint y: 334, distance: 52.6
drag, startPoint x: 580, startPoint y: 311, endPoint x: 604, endPoint y: 338, distance: 36.2
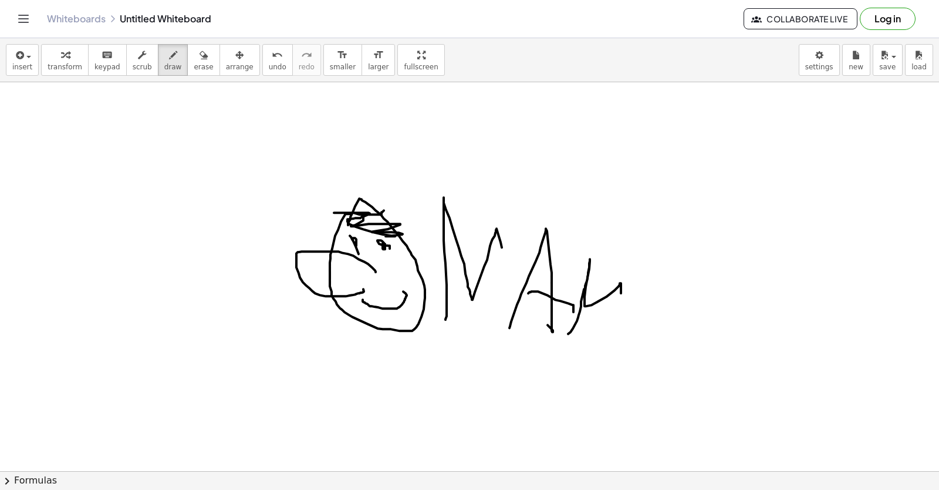
drag, startPoint x: 644, startPoint y: 343, endPoint x: 654, endPoint y: 314, distance: 30.7
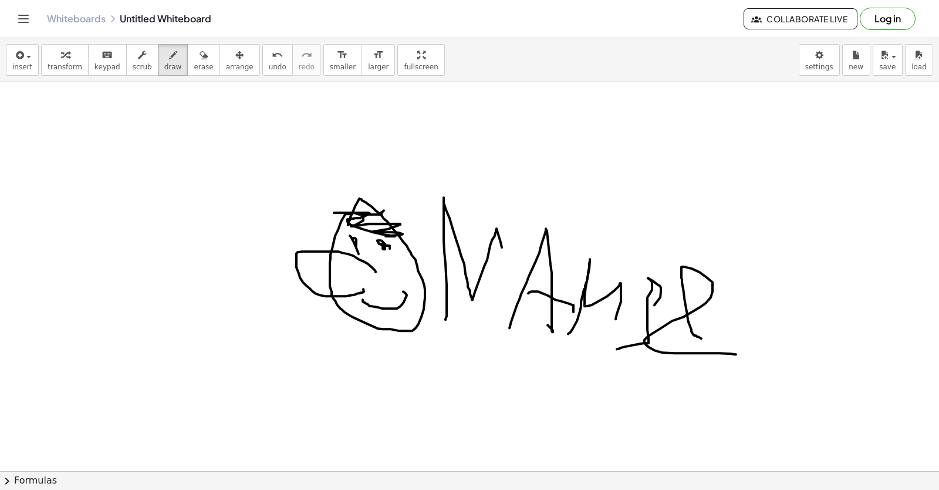
drag, startPoint x: 695, startPoint y: 335, endPoint x: 696, endPoint y: 349, distance: 14.7
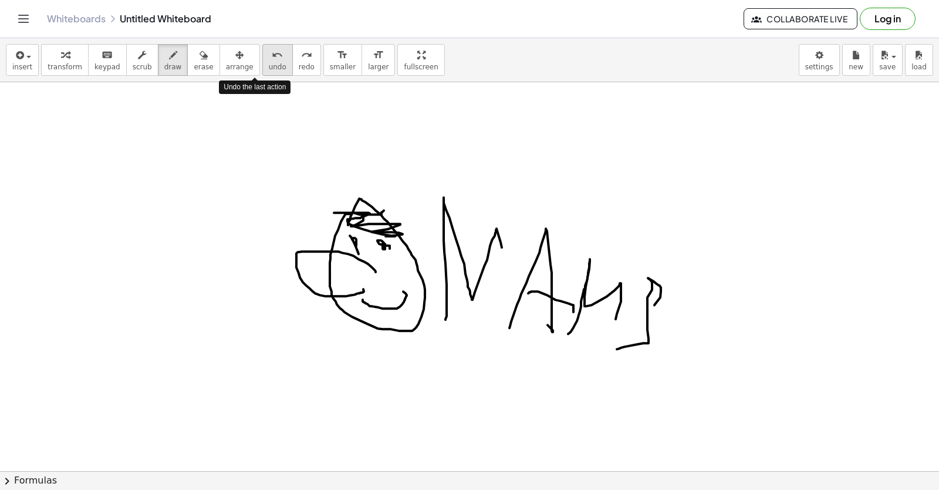
click at [262, 66] on button "undo undo" at bounding box center [277, 60] width 31 height 32
click at [269, 70] on span "undo" at bounding box center [278, 67] width 18 height 8
click at [269, 71] on span "undo" at bounding box center [278, 67] width 18 height 8
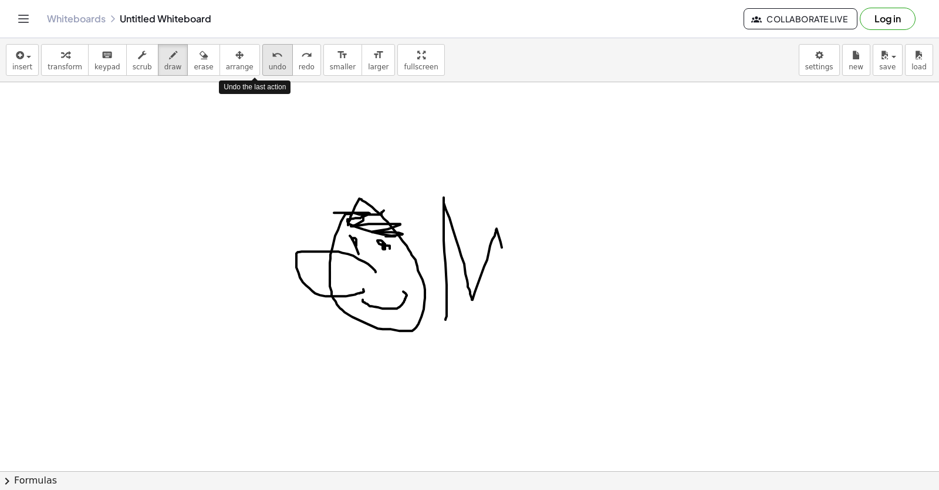
click at [262, 73] on button "undo undo" at bounding box center [277, 60] width 31 height 32
click at [269, 66] on span "undo" at bounding box center [278, 67] width 18 height 8
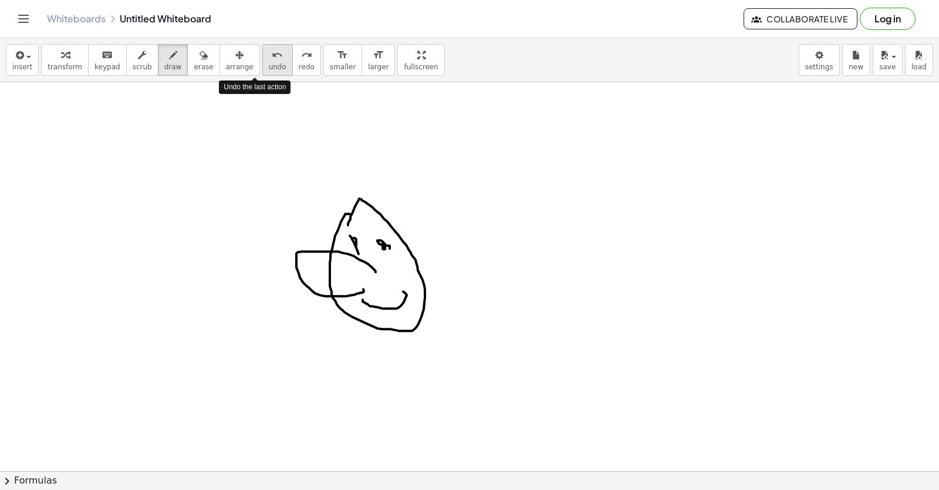
click at [269, 66] on span "undo" at bounding box center [278, 67] width 18 height 8
click at [269, 65] on span "undo" at bounding box center [278, 67] width 18 height 8
click at [269, 68] on span "undo" at bounding box center [278, 67] width 18 height 8
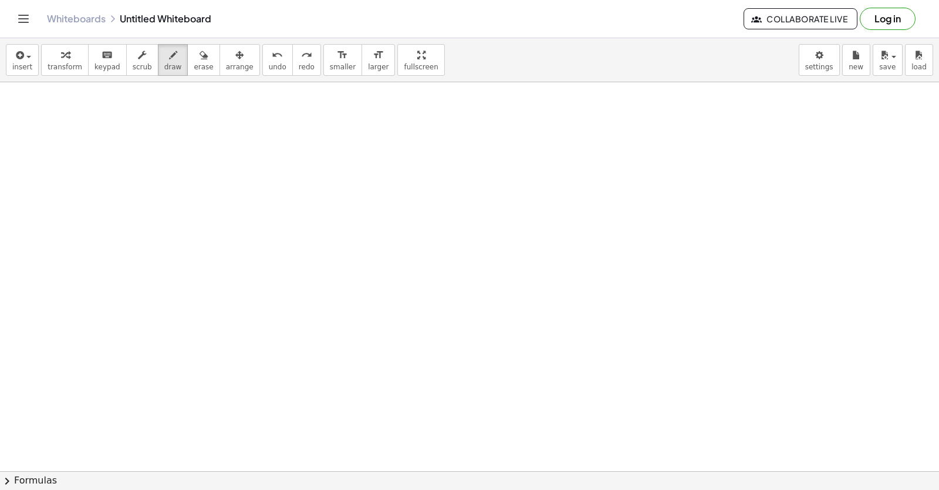
drag, startPoint x: 502, startPoint y: 278, endPoint x: 453, endPoint y: 257, distance: 52.9
drag, startPoint x: 453, startPoint y: 257, endPoint x: 154, endPoint y: 244, distance: 299.8
drag, startPoint x: 158, startPoint y: 240, endPoint x: 176, endPoint y: 207, distance: 36.8
drag, startPoint x: 176, startPoint y: 207, endPoint x: 181, endPoint y: 87, distance: 120.5
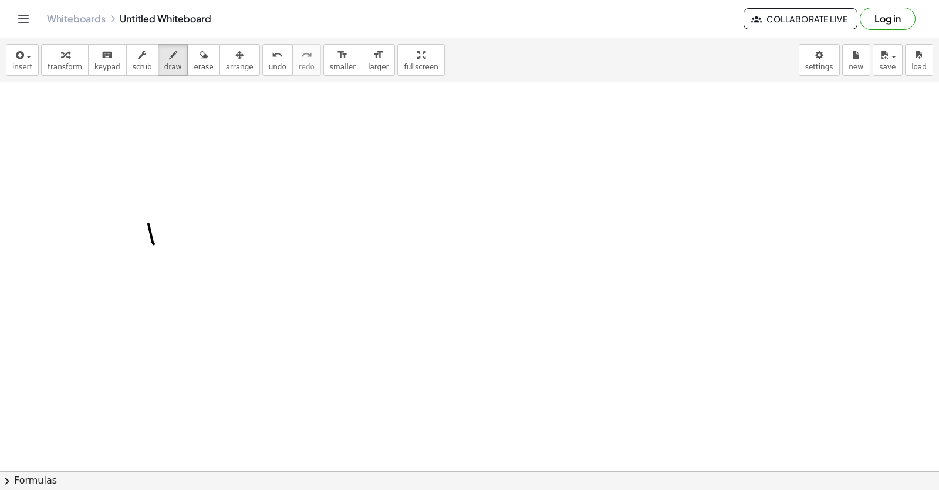
click at [200, 50] on icon "button" at bounding box center [204, 55] width 8 height 14
drag, startPoint x: 176, startPoint y: 206, endPoint x: 124, endPoint y: 292, distance: 101.1
drag, startPoint x: 161, startPoint y: 61, endPoint x: 159, endPoint y: 54, distance: 7.3
click at [169, 55] on icon "button" at bounding box center [173, 55] width 8 height 14
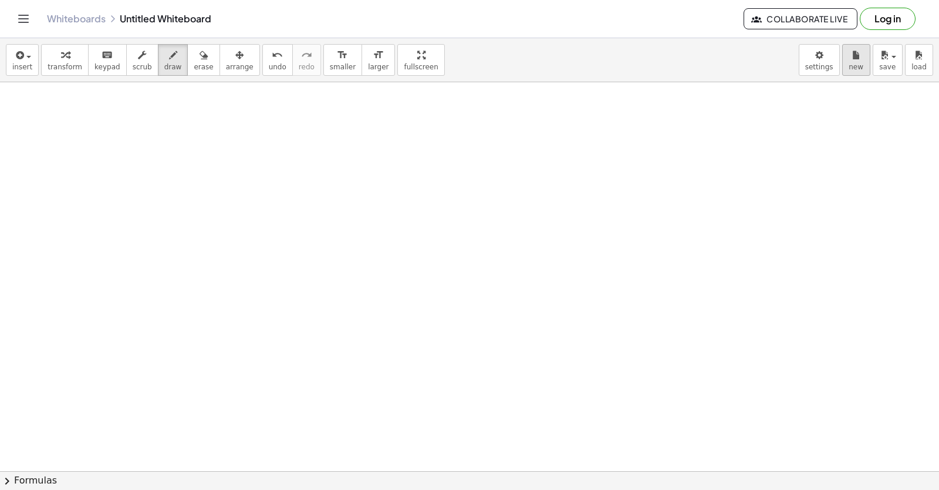
click at [858, 71] on span "new" at bounding box center [856, 67] width 15 height 8
